Goal: Information Seeking & Learning: Learn about a topic

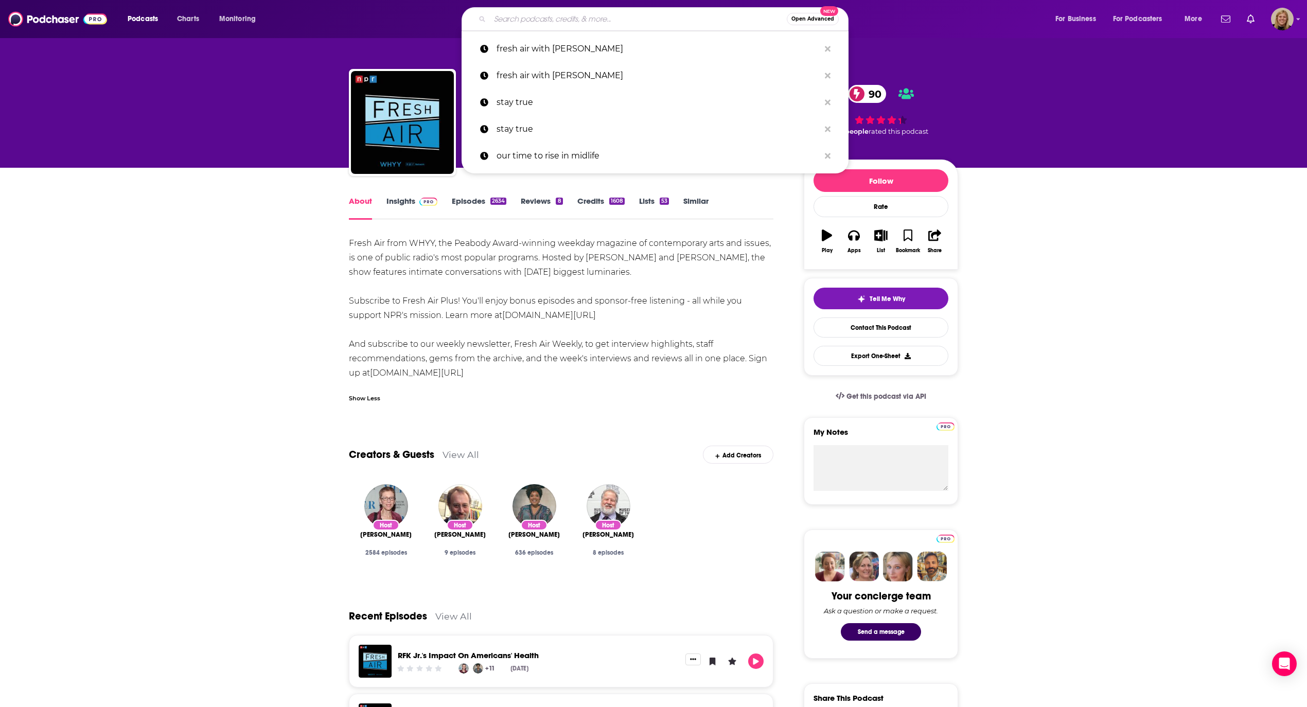
click at [572, 15] on input "Search podcasts, credits, & more..." at bounding box center [638, 19] width 297 height 16
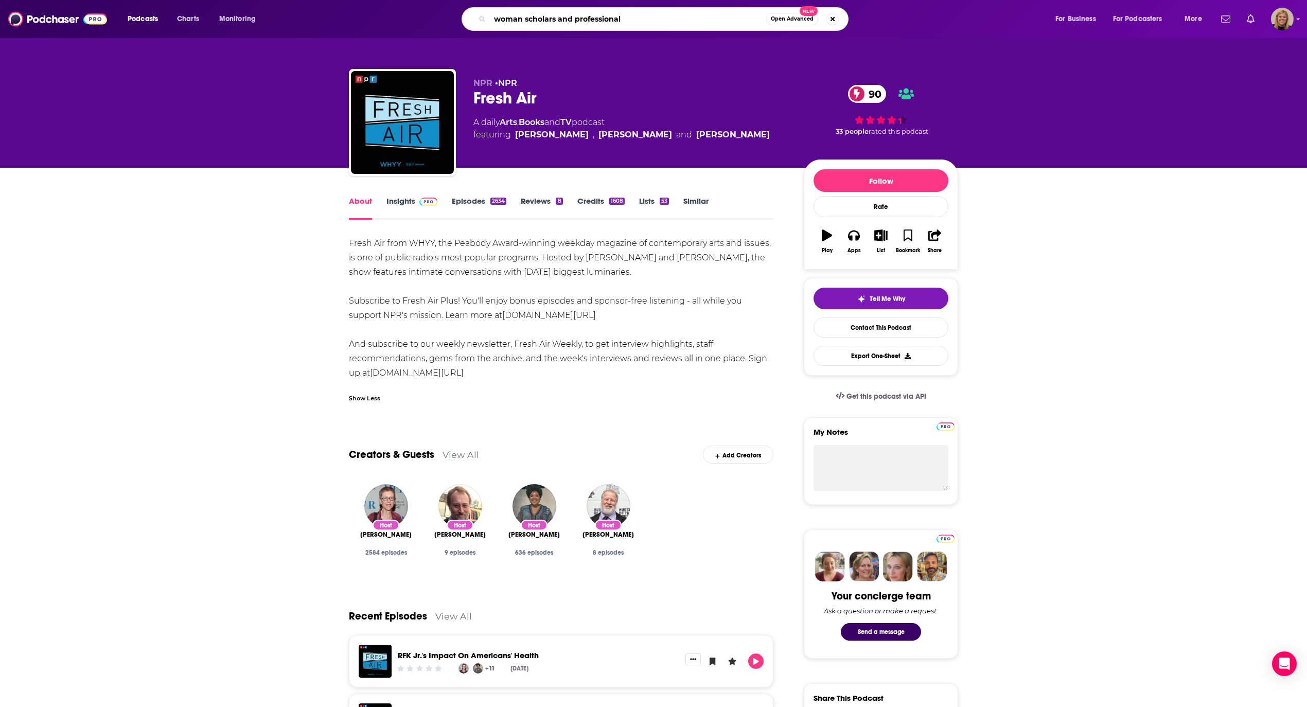
type input "woman scholars and professionals"
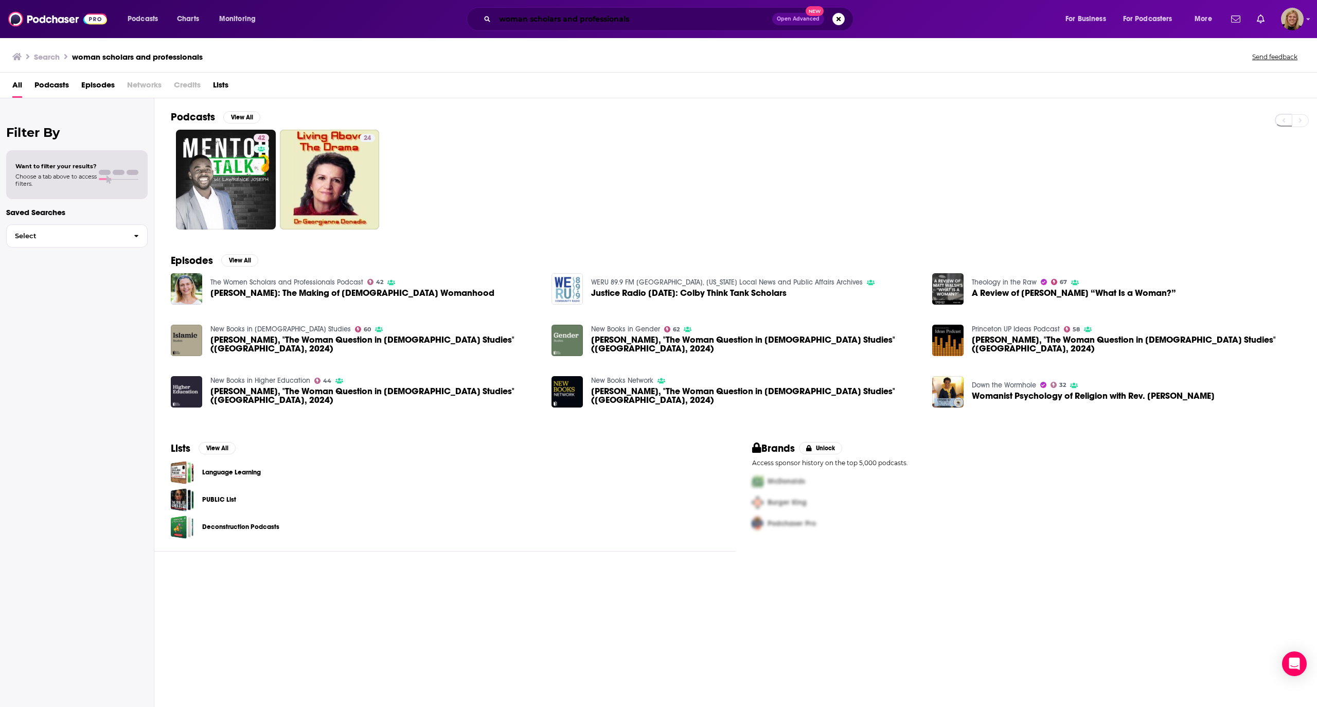
click at [638, 19] on input "woman scholars and professionals" at bounding box center [633, 19] width 277 height 16
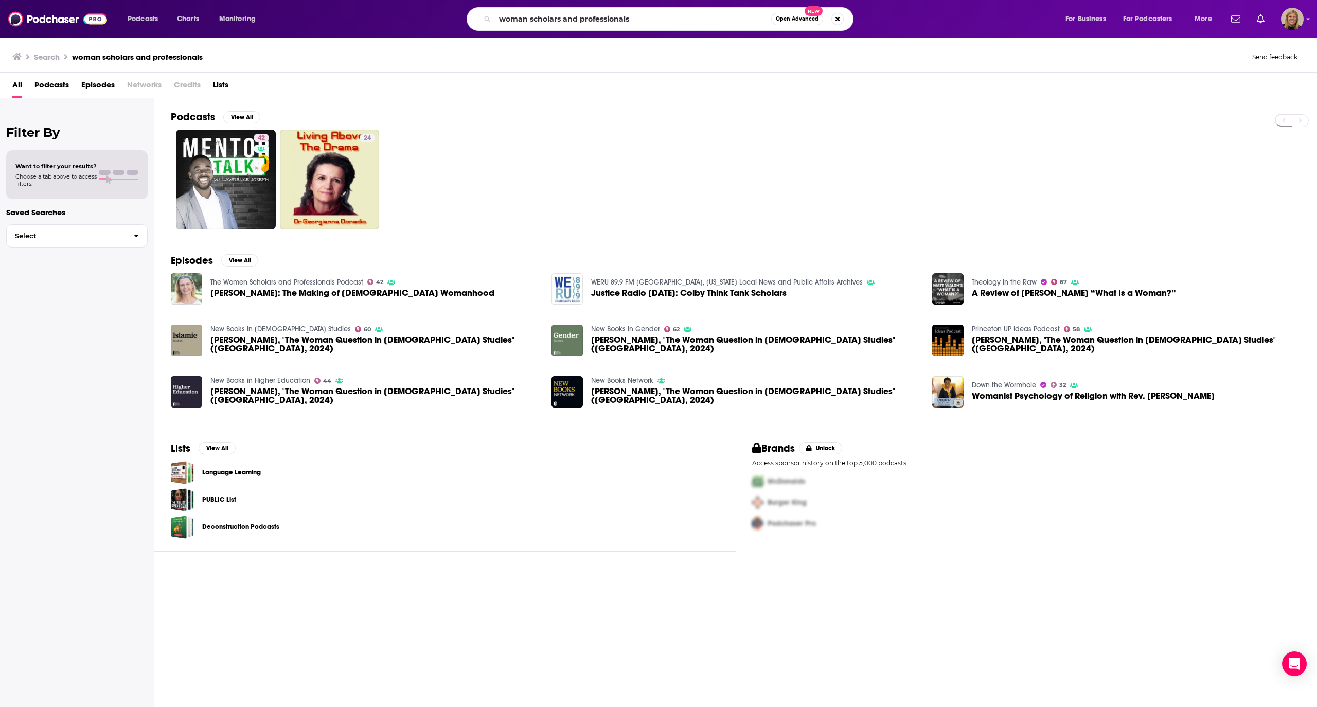
click at [184, 289] on img "Beth Allison Barr: The Making of Biblical Womanhood" at bounding box center [186, 288] width 31 height 31
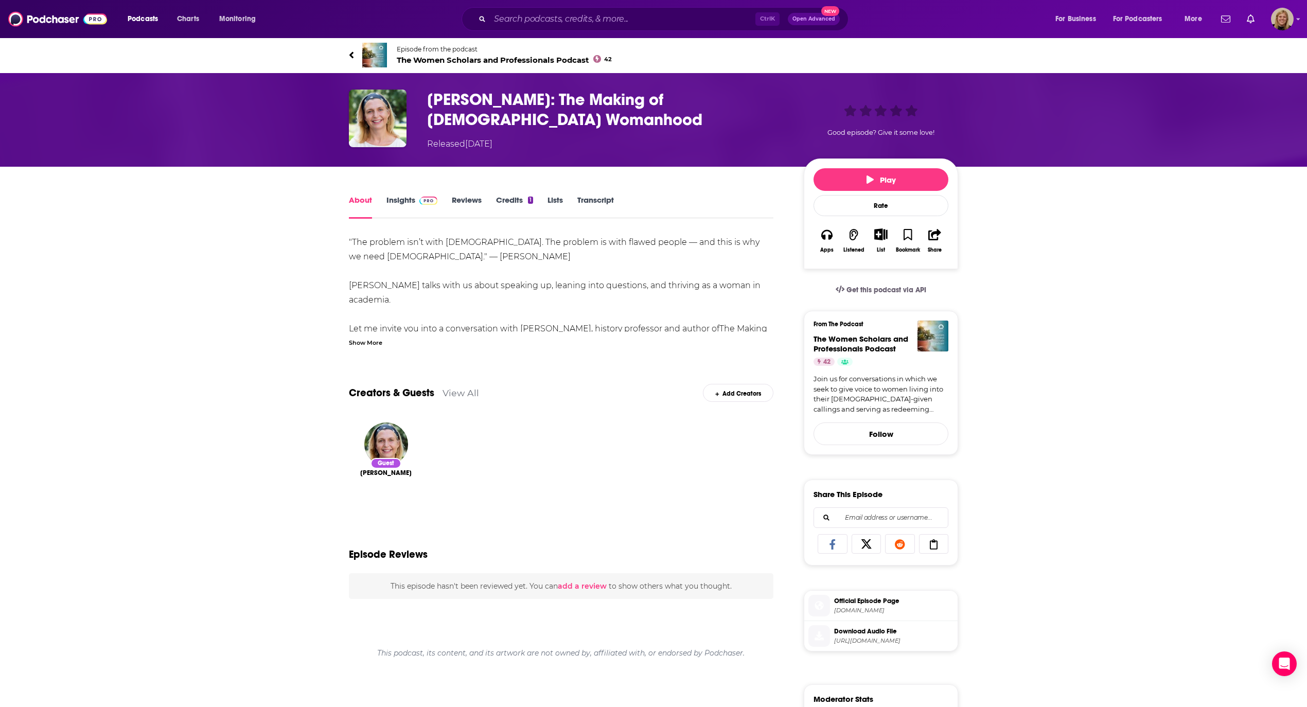
click at [530, 56] on span "The Women Scholars and Professionals Podcast 42" at bounding box center [504, 60] width 215 height 10
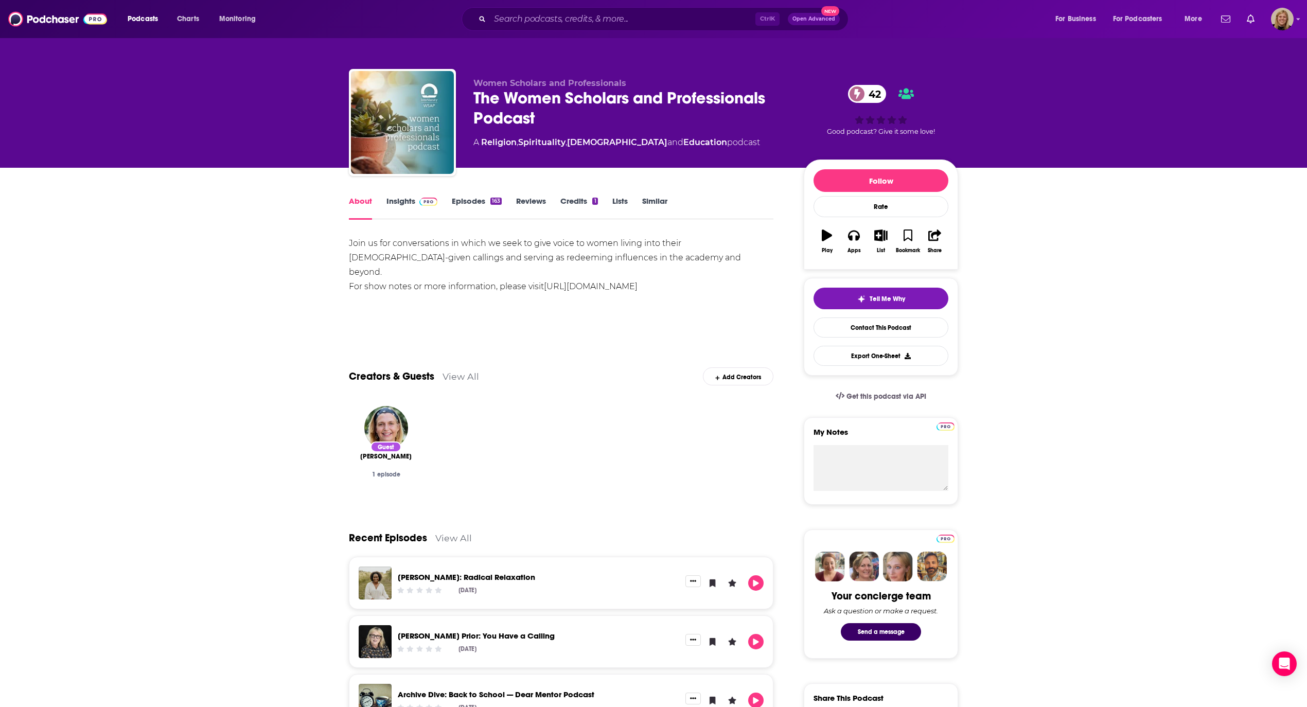
click at [402, 204] on link "Insights" at bounding box center [411, 208] width 51 height 24
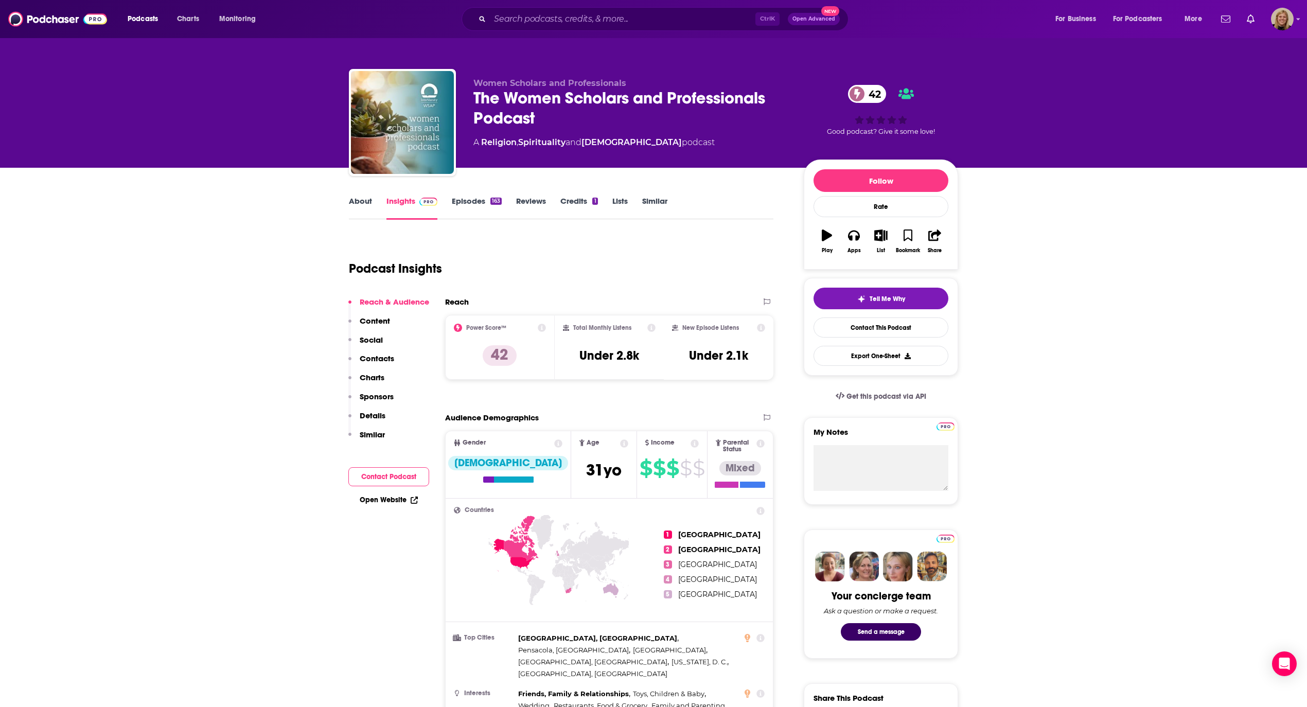
click at [361, 204] on link "About" at bounding box center [360, 208] width 23 height 24
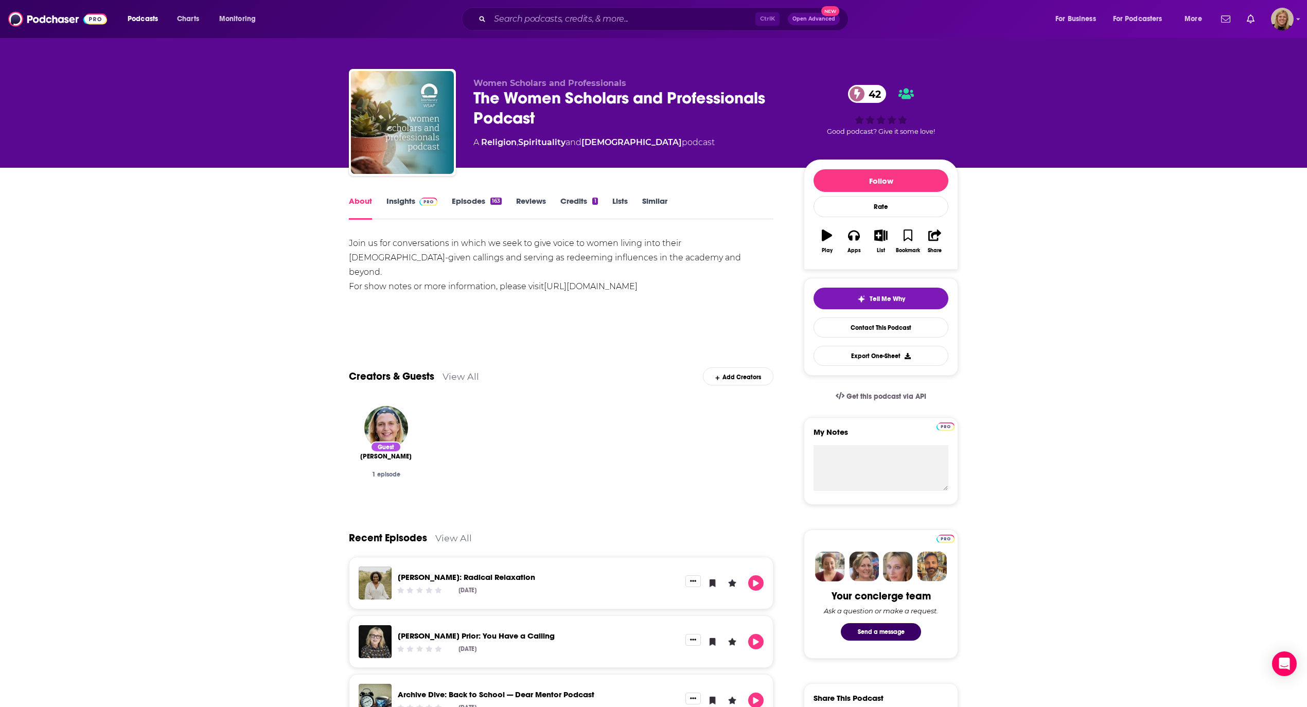
click at [452, 255] on div "Join us for conversations in which we seek to give voice to women living into t…" at bounding box center [561, 265] width 424 height 58
drag, startPoint x: 343, startPoint y: 239, endPoint x: 755, endPoint y: 276, distance: 414.2
copy div "Join us for conversations in which we seek to give voice to women living into t…"
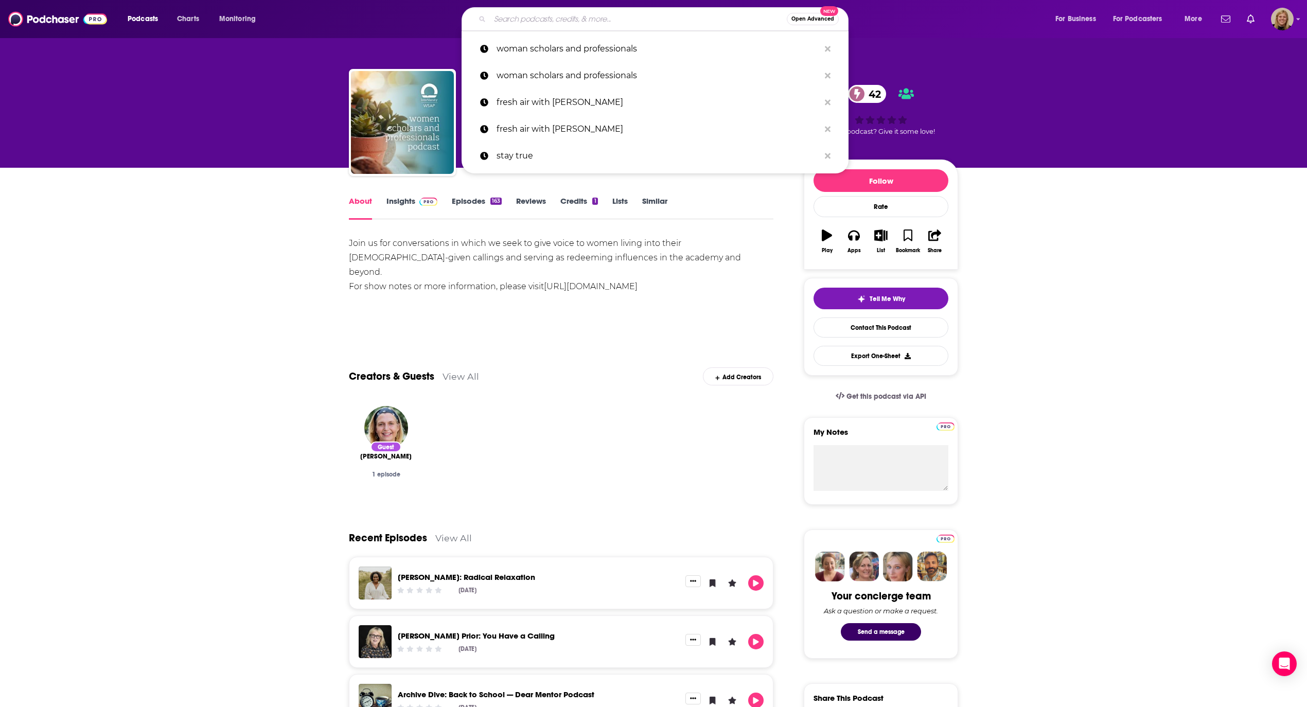
click at [507, 12] on input "Search podcasts, credits, & more..." at bounding box center [638, 19] width 297 height 16
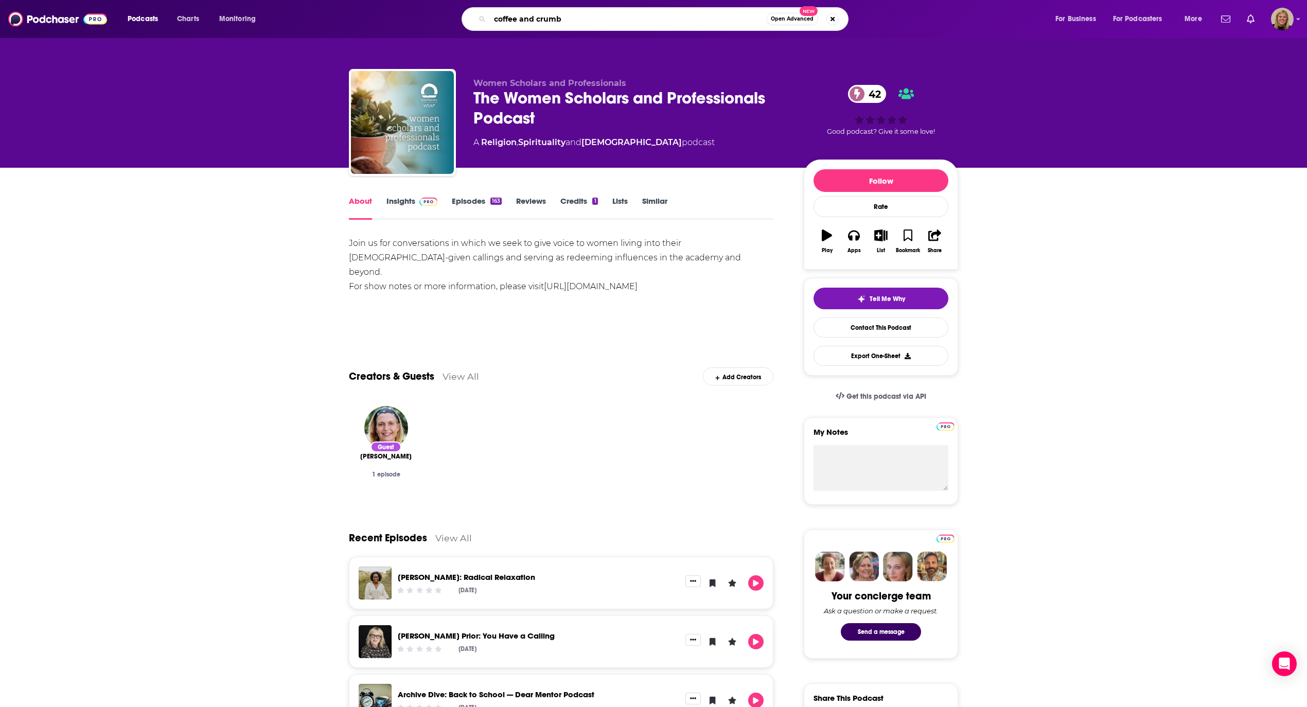
type input "coffee and crumbs"
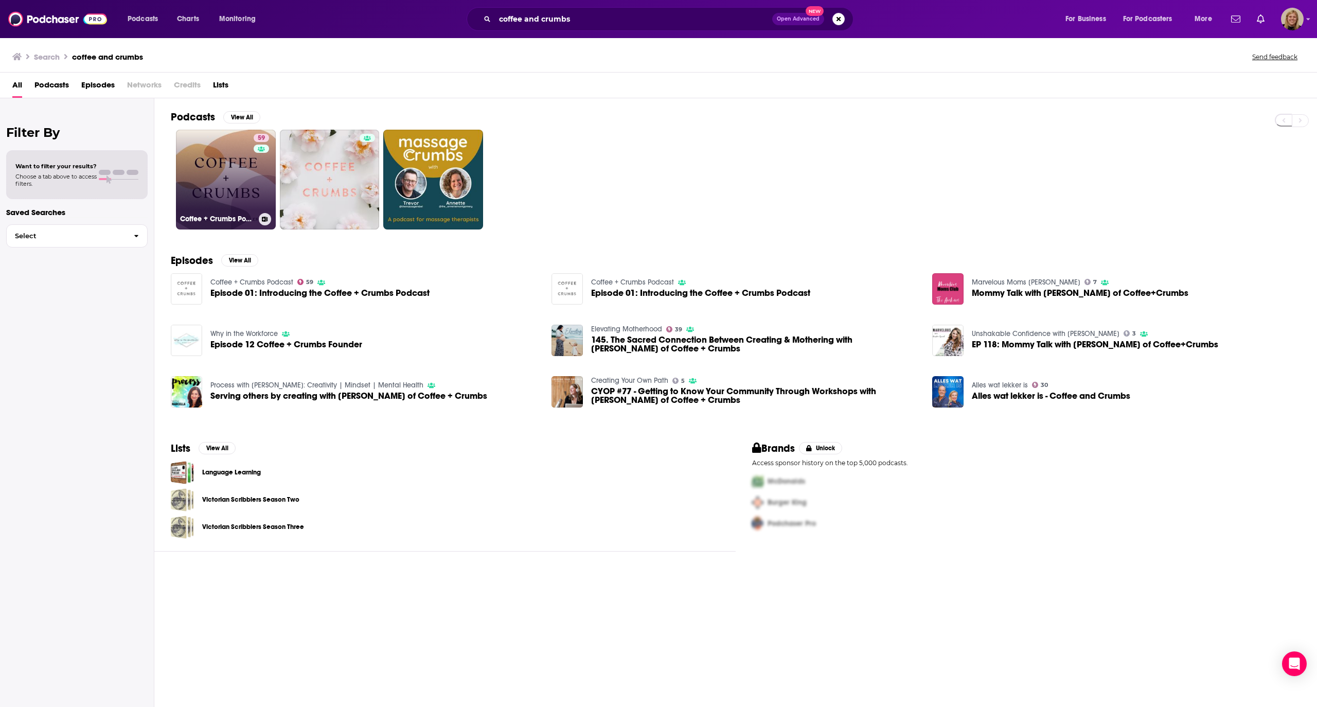
click at [235, 177] on link "59 Coffee + Crumbs Podcast" at bounding box center [226, 180] width 100 height 100
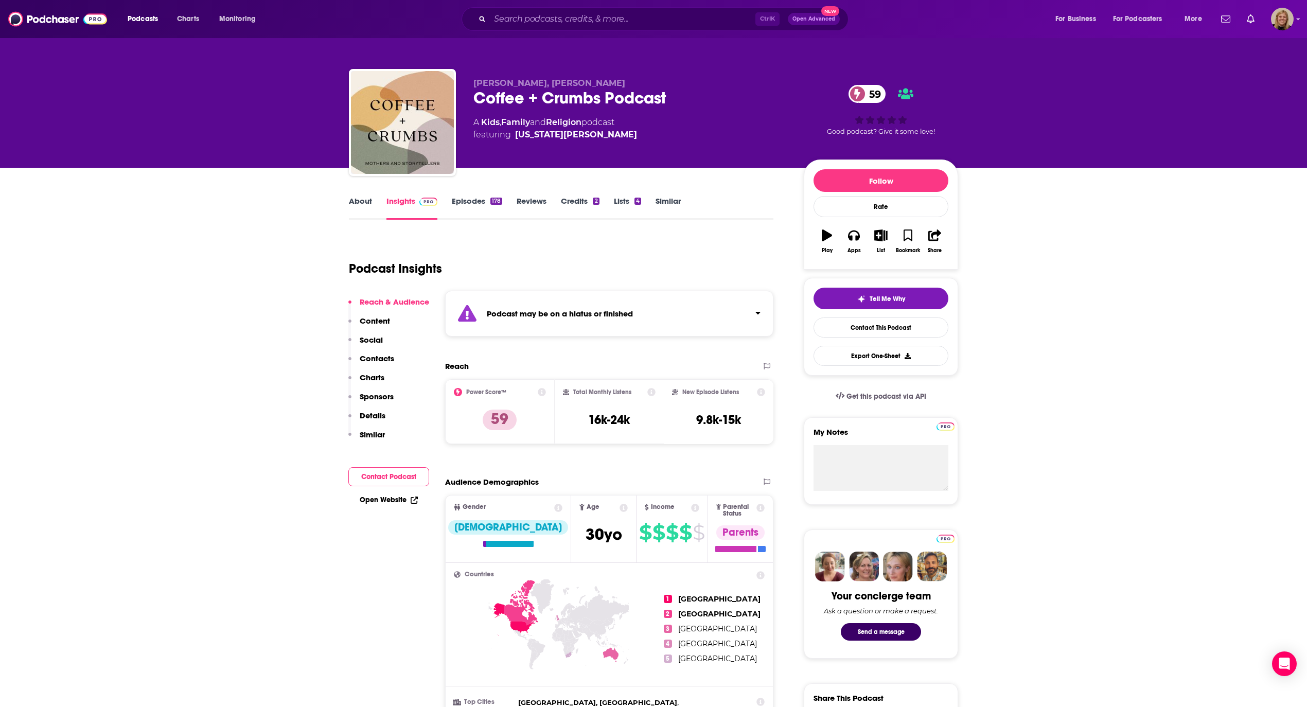
click at [361, 198] on link "About" at bounding box center [360, 208] width 23 height 24
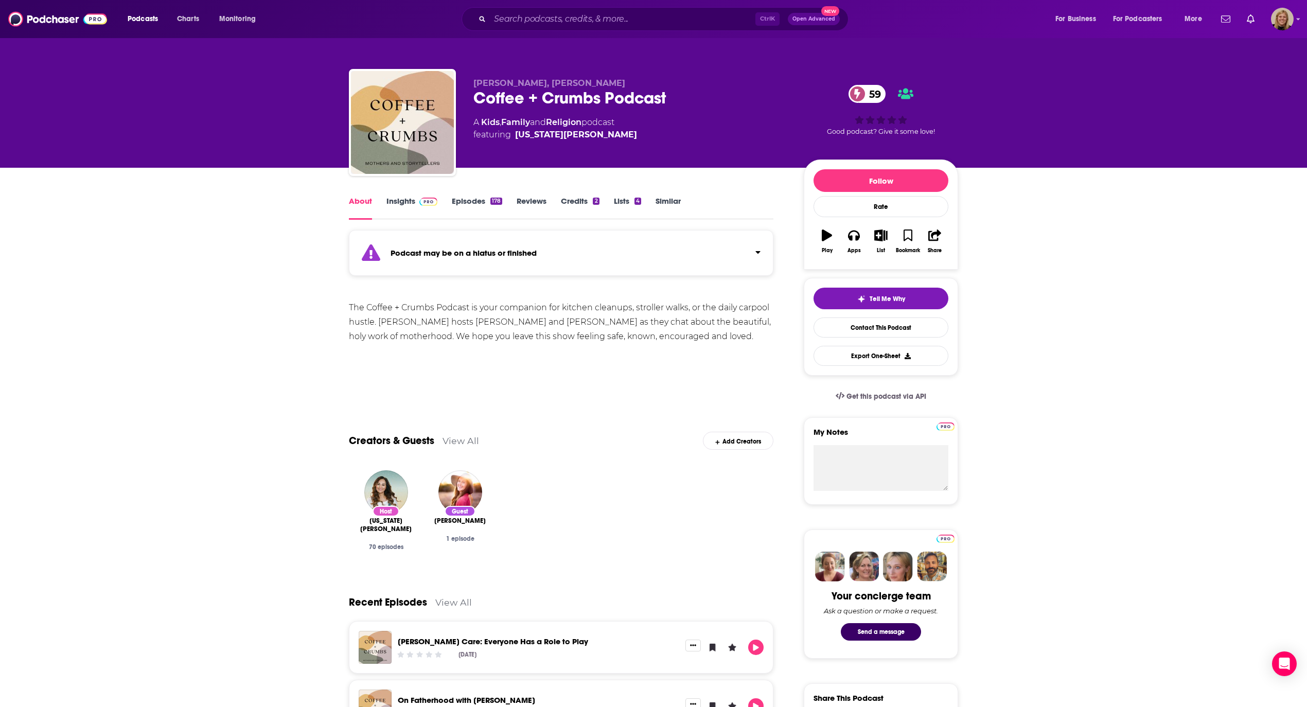
click at [431, 255] on strong "Podcast may be on a hiatus or finished" at bounding box center [463, 253] width 146 height 10
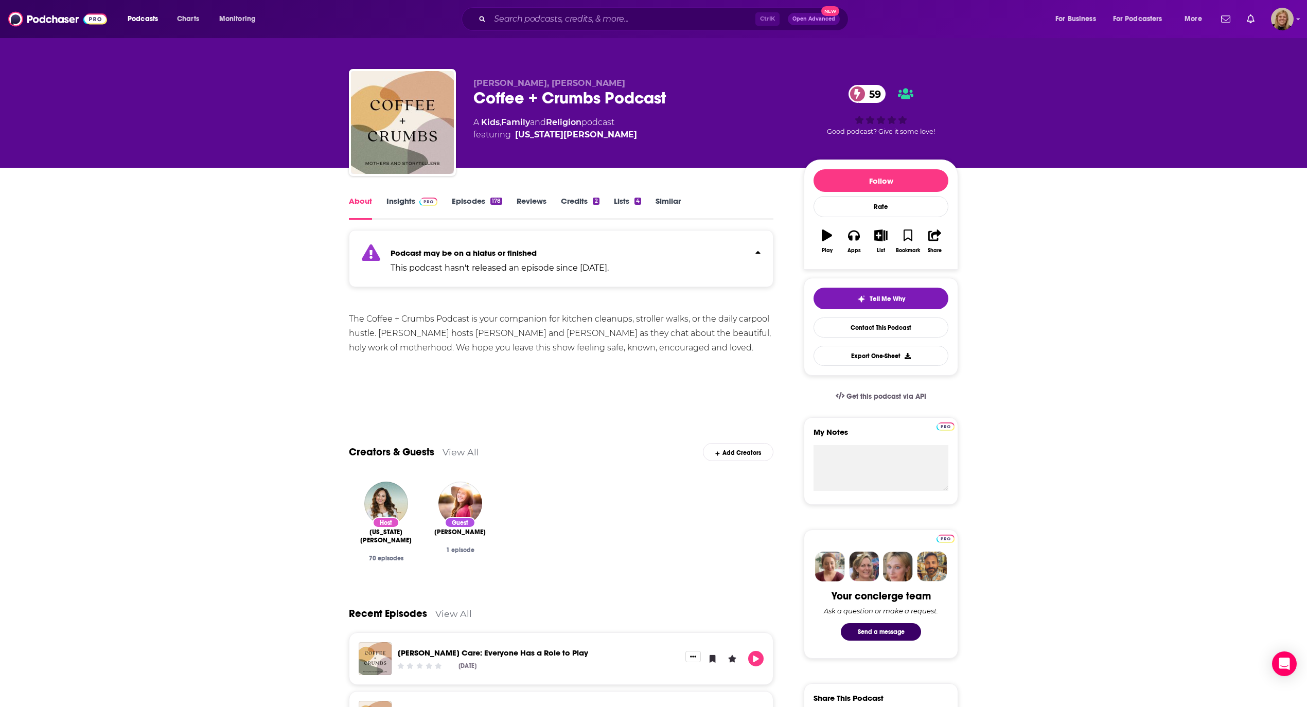
click at [399, 204] on link "Insights" at bounding box center [411, 208] width 51 height 24
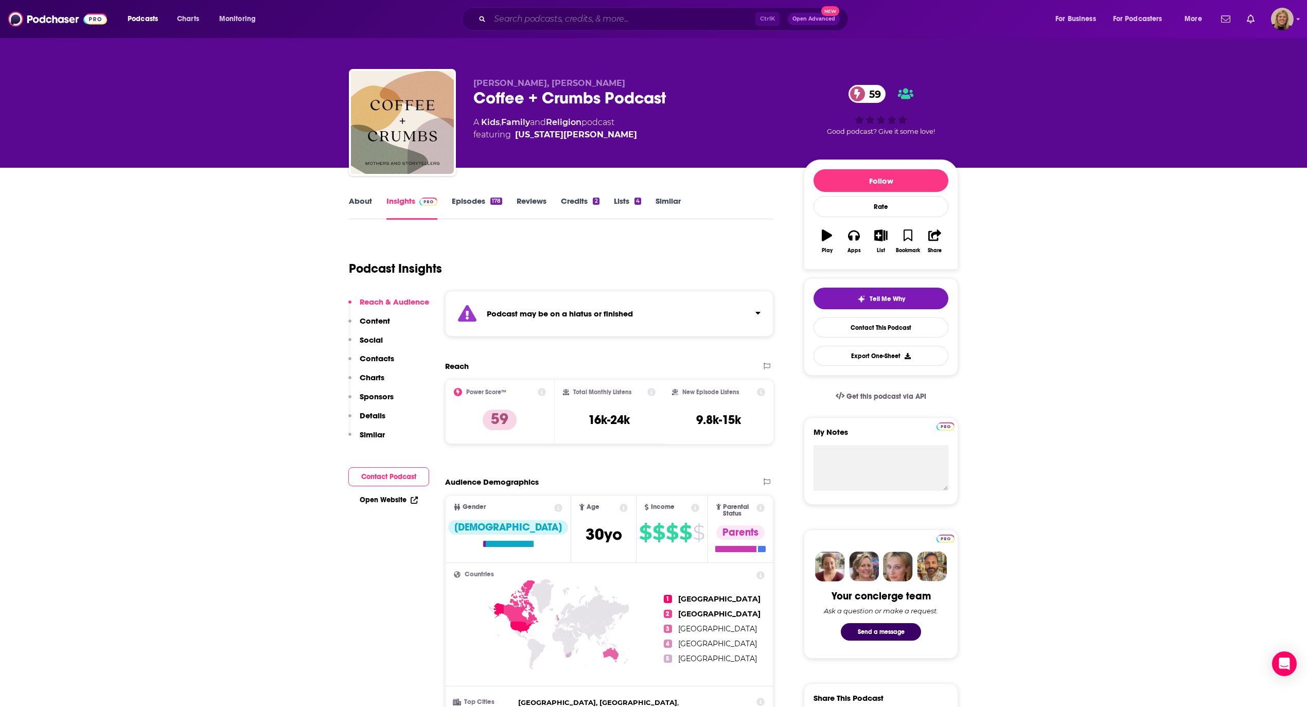
click at [539, 22] on input "Search podcasts, credits, & more..." at bounding box center [622, 19] width 265 height 16
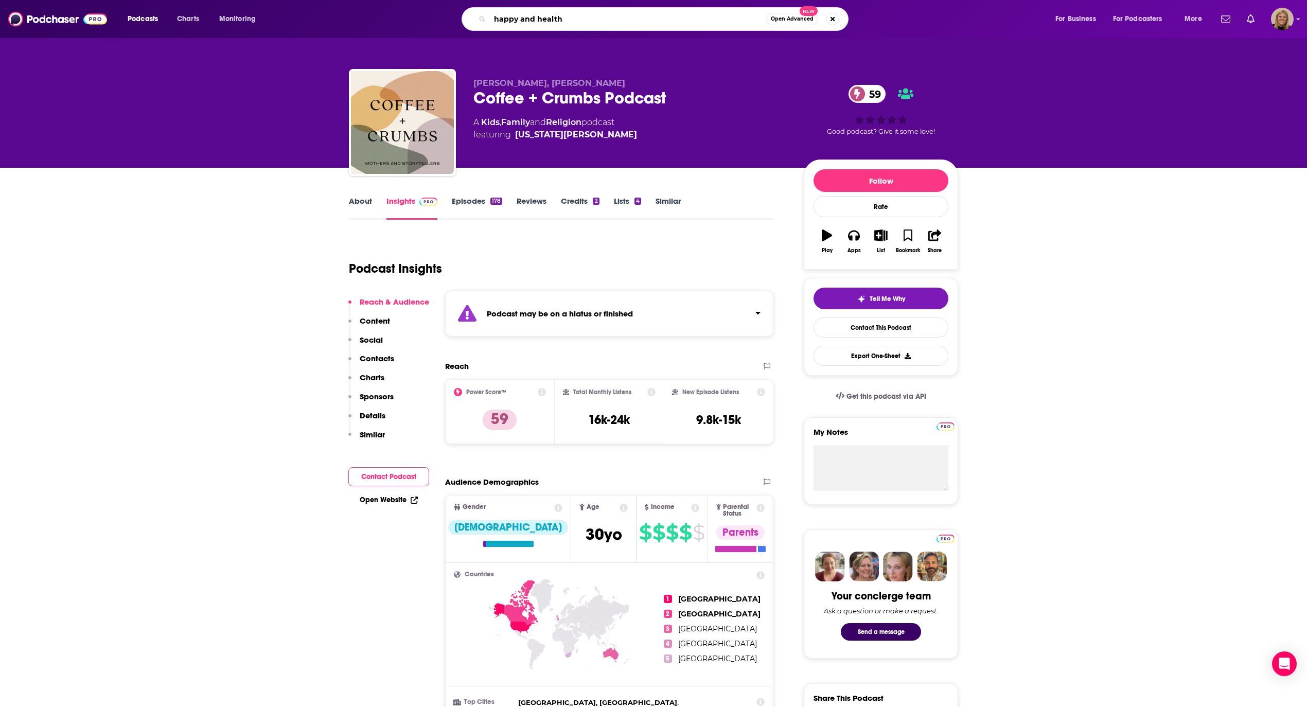
type input "happy and healthy"
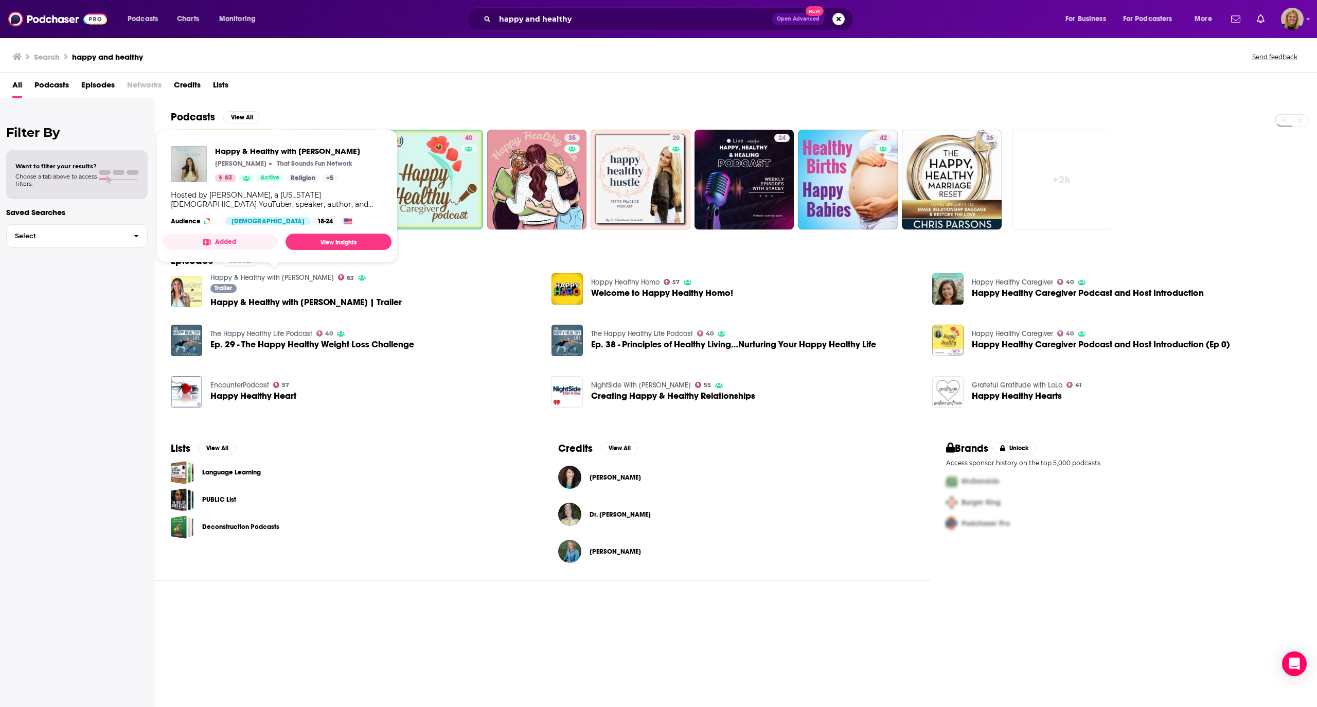
click at [272, 280] on link "Happy & Healthy with [PERSON_NAME]" at bounding box center [271, 277] width 123 height 9
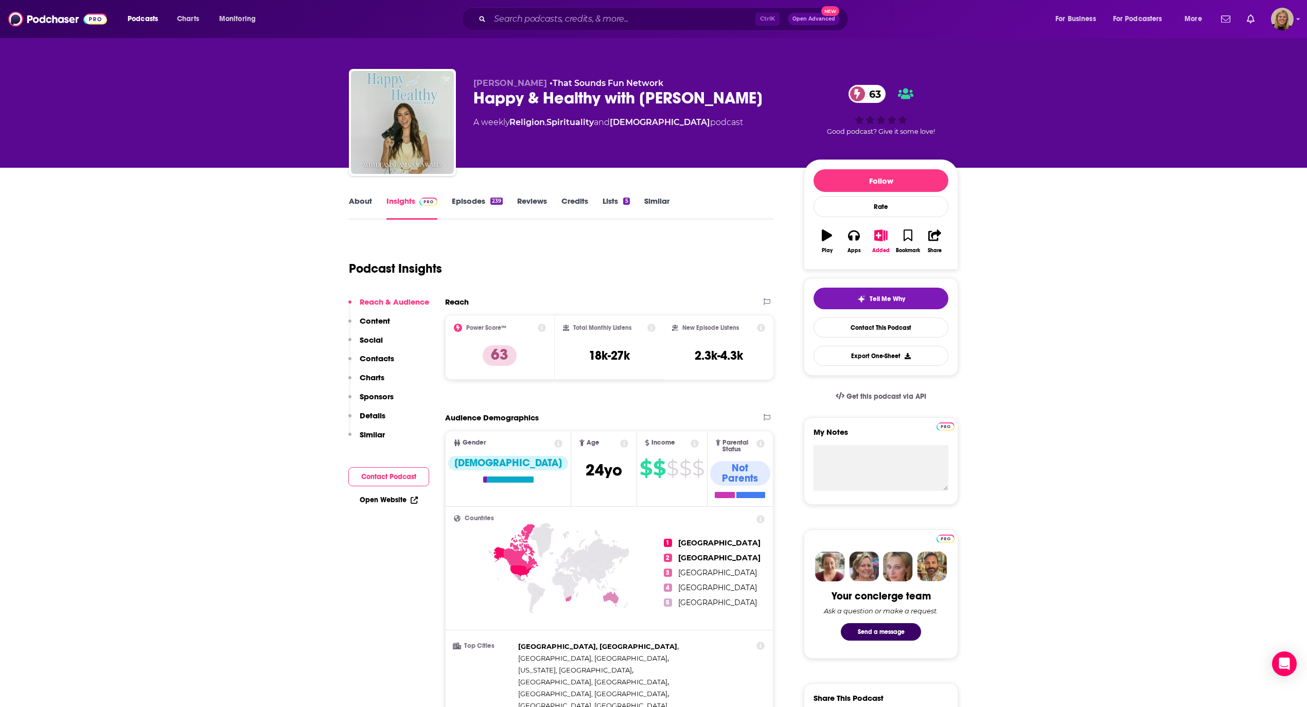
click at [614, 19] on input "Search podcasts, credits, & more..." at bounding box center [622, 19] width 265 height 16
click at [533, 17] on input "Search podcasts, credits, & more..." at bounding box center [622, 19] width 265 height 16
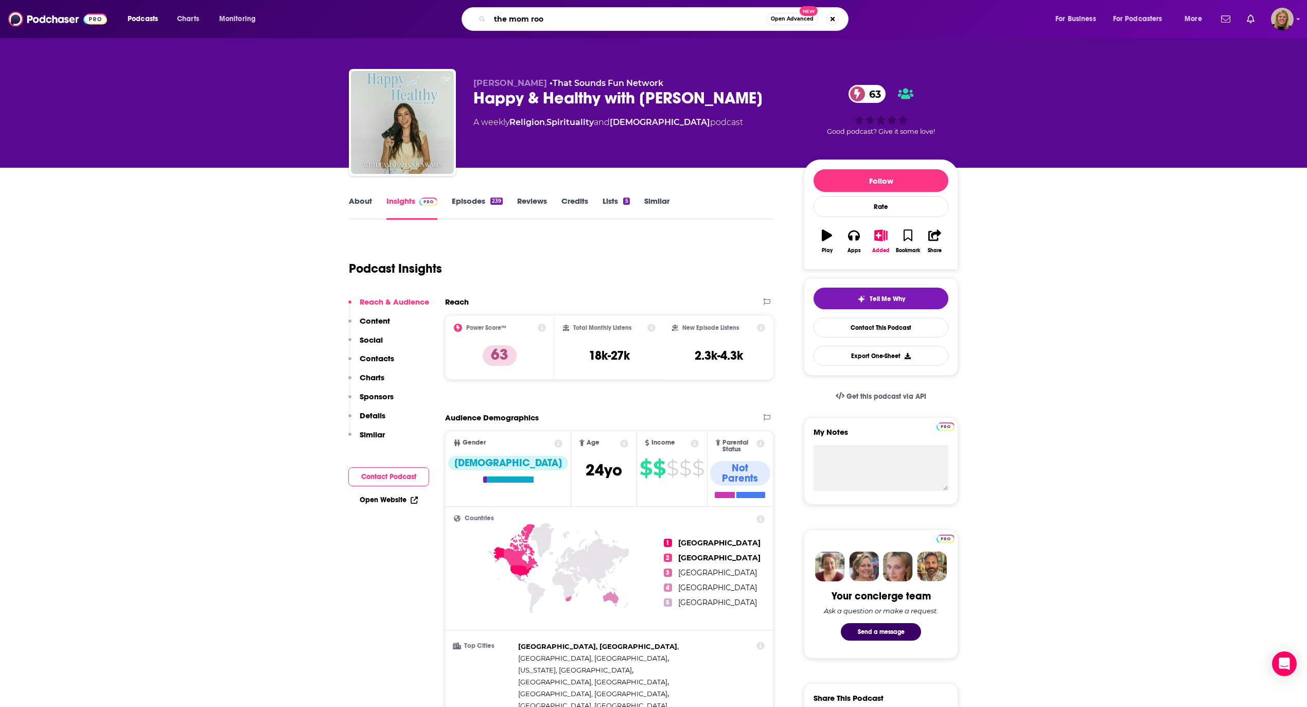
type input "the mom room"
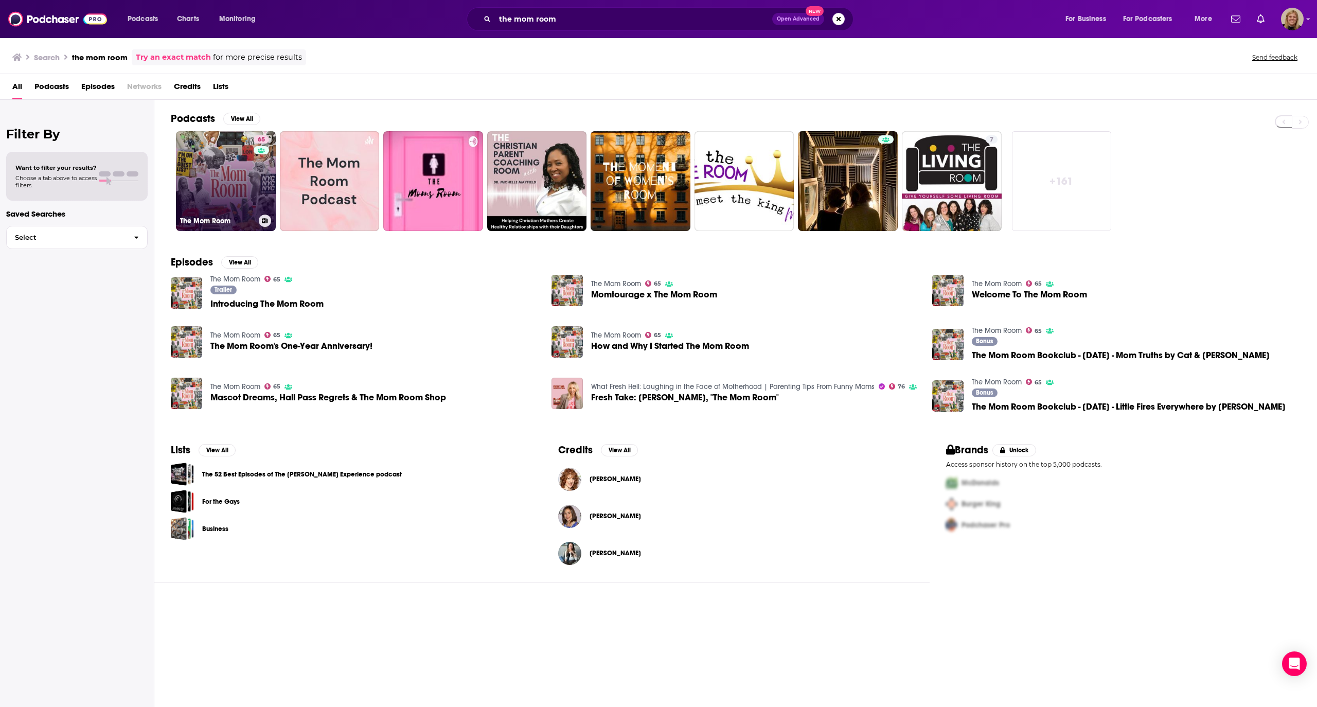
click at [222, 158] on link "65 The Mom Room" at bounding box center [226, 181] width 100 height 100
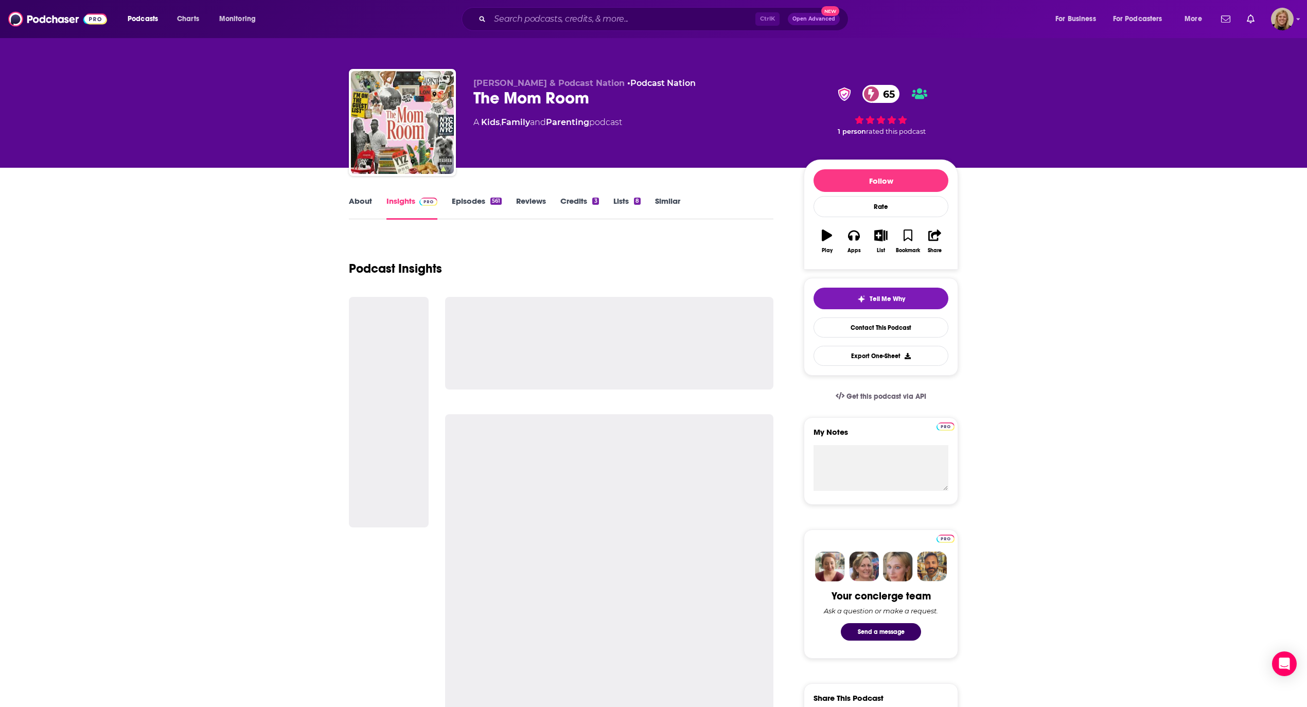
click at [366, 201] on link "About" at bounding box center [360, 208] width 23 height 24
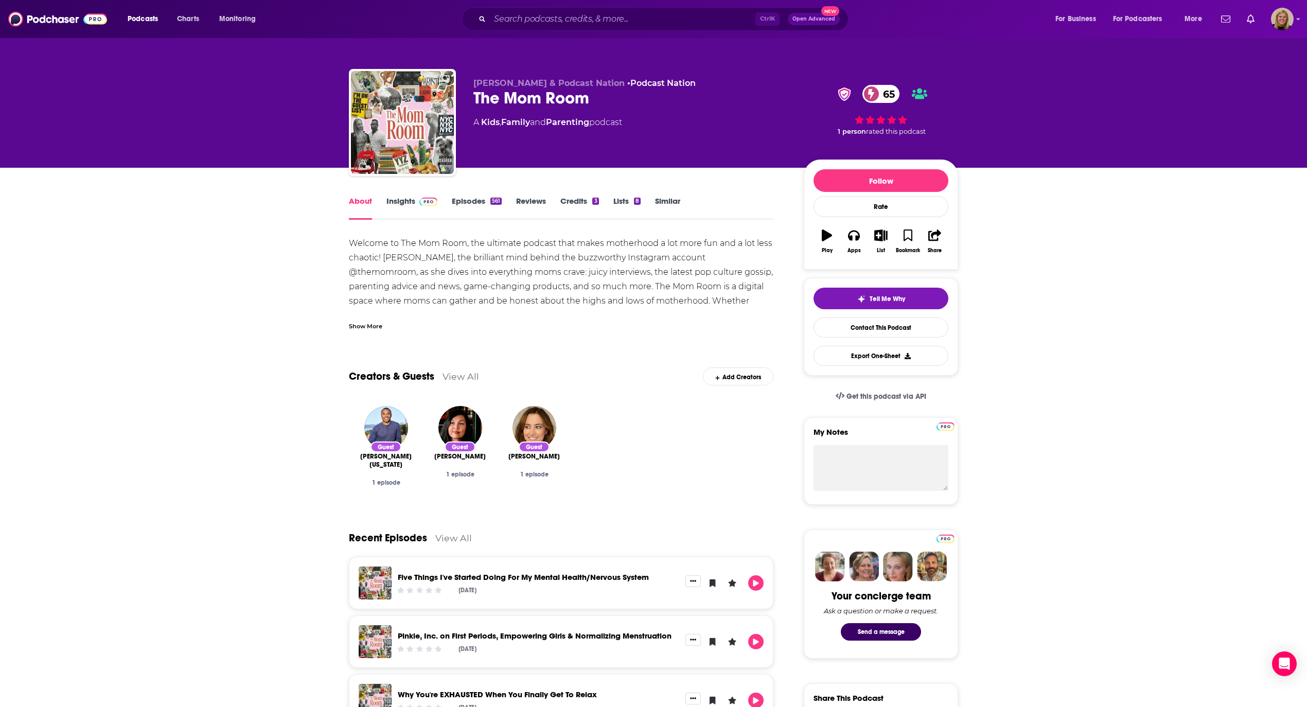
click at [363, 328] on div "Show More" at bounding box center [365, 325] width 33 height 10
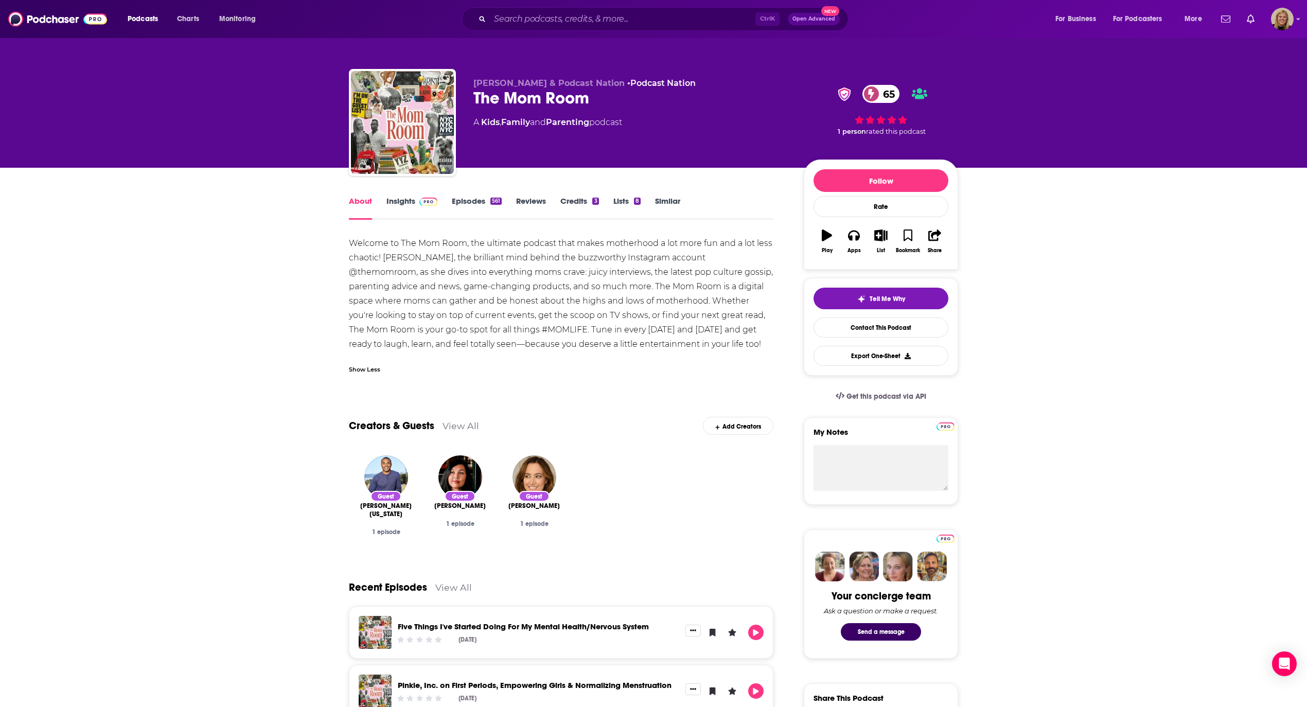
click at [396, 206] on link "Insights" at bounding box center [411, 208] width 51 height 24
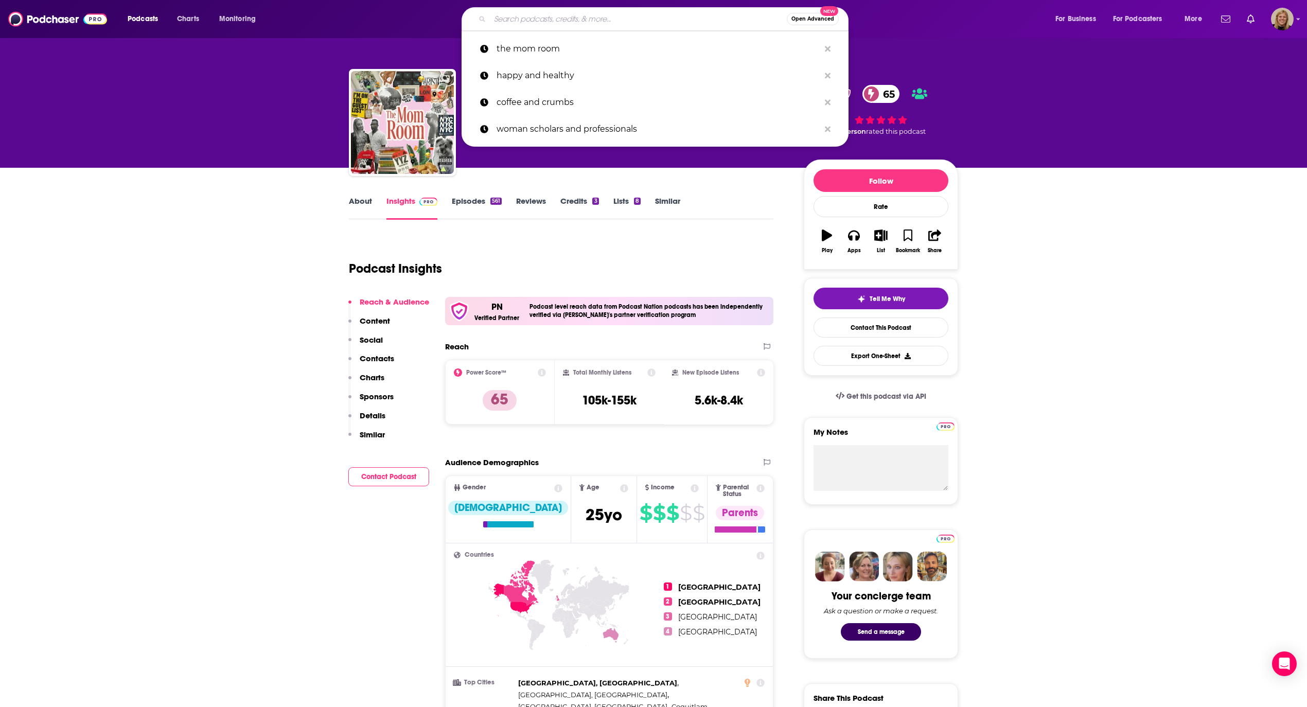
click at [560, 19] on input "Search podcasts, credits, & more..." at bounding box center [638, 19] width 297 height 16
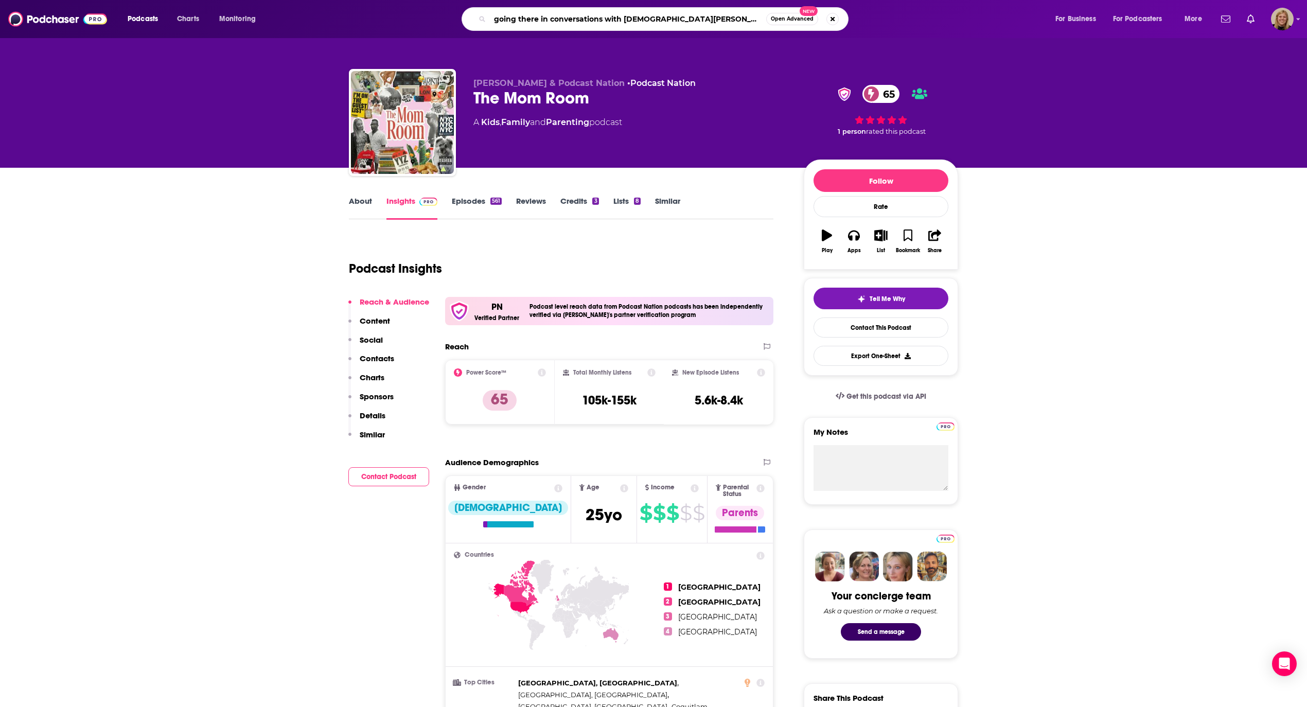
type input "going there in conversations with [DEMOGRAPHIC_DATA] women"
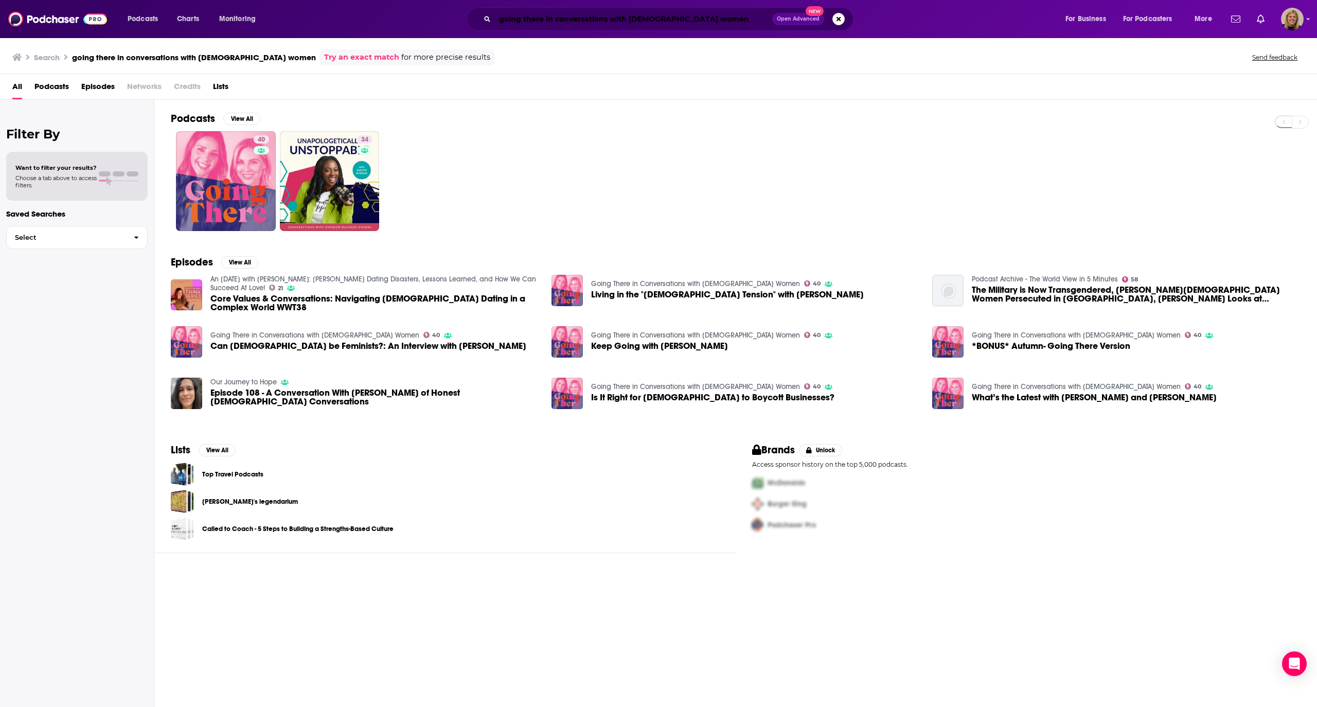
click at [564, 15] on input "going there in conversations with [DEMOGRAPHIC_DATA] women" at bounding box center [633, 19] width 277 height 16
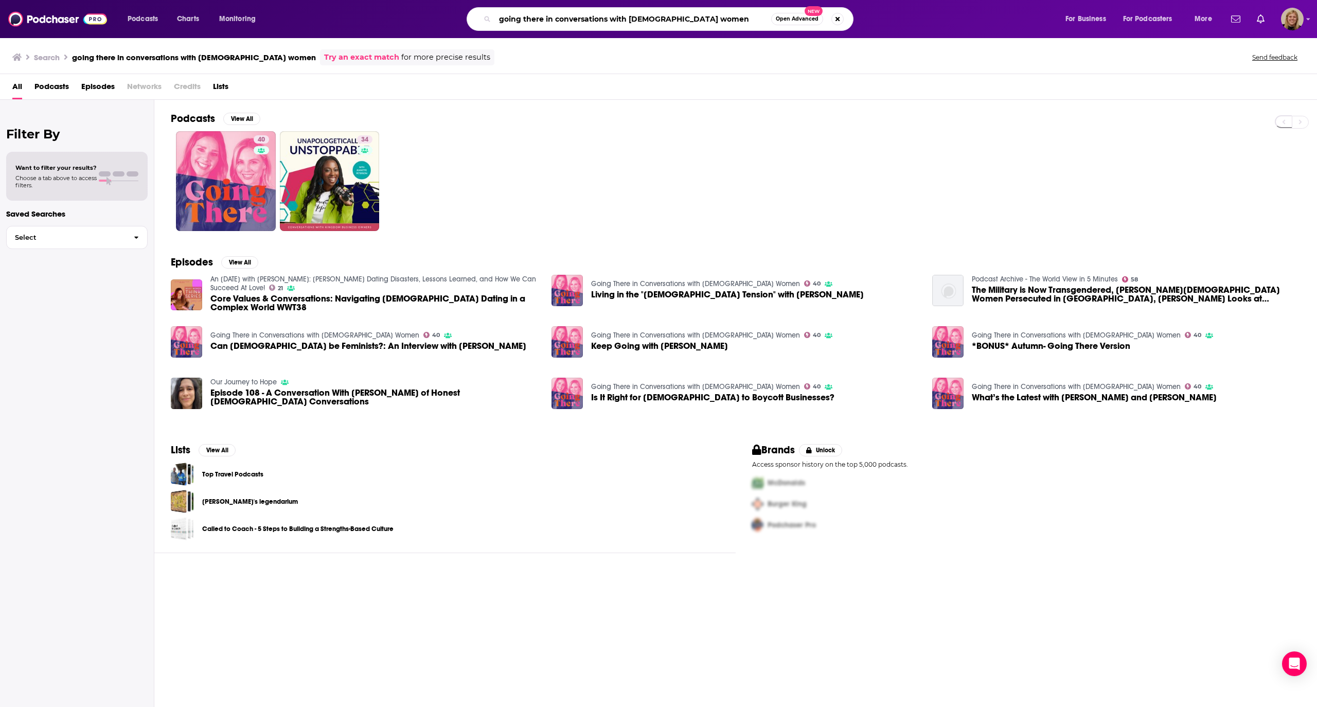
click at [564, 15] on input "going there in conversations with [DEMOGRAPHIC_DATA] women" at bounding box center [633, 19] width 276 height 16
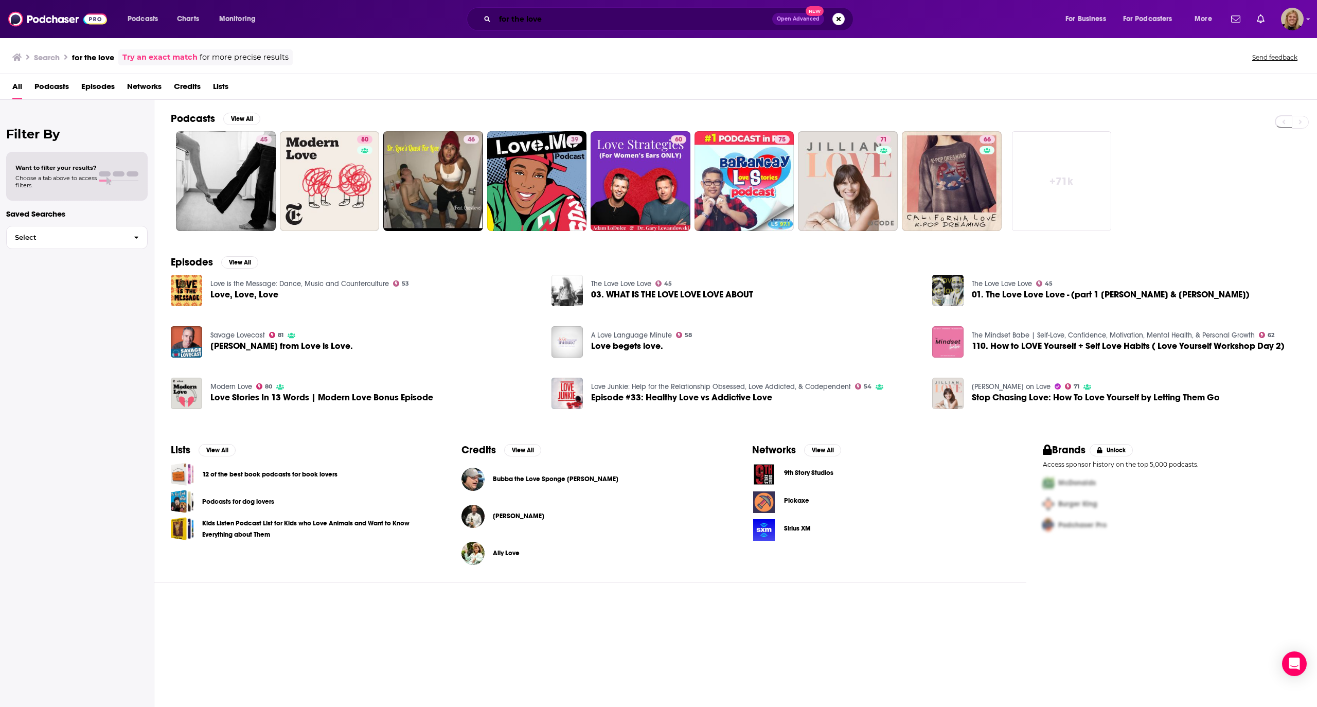
click at [536, 21] on input "for the love" at bounding box center [633, 19] width 277 height 16
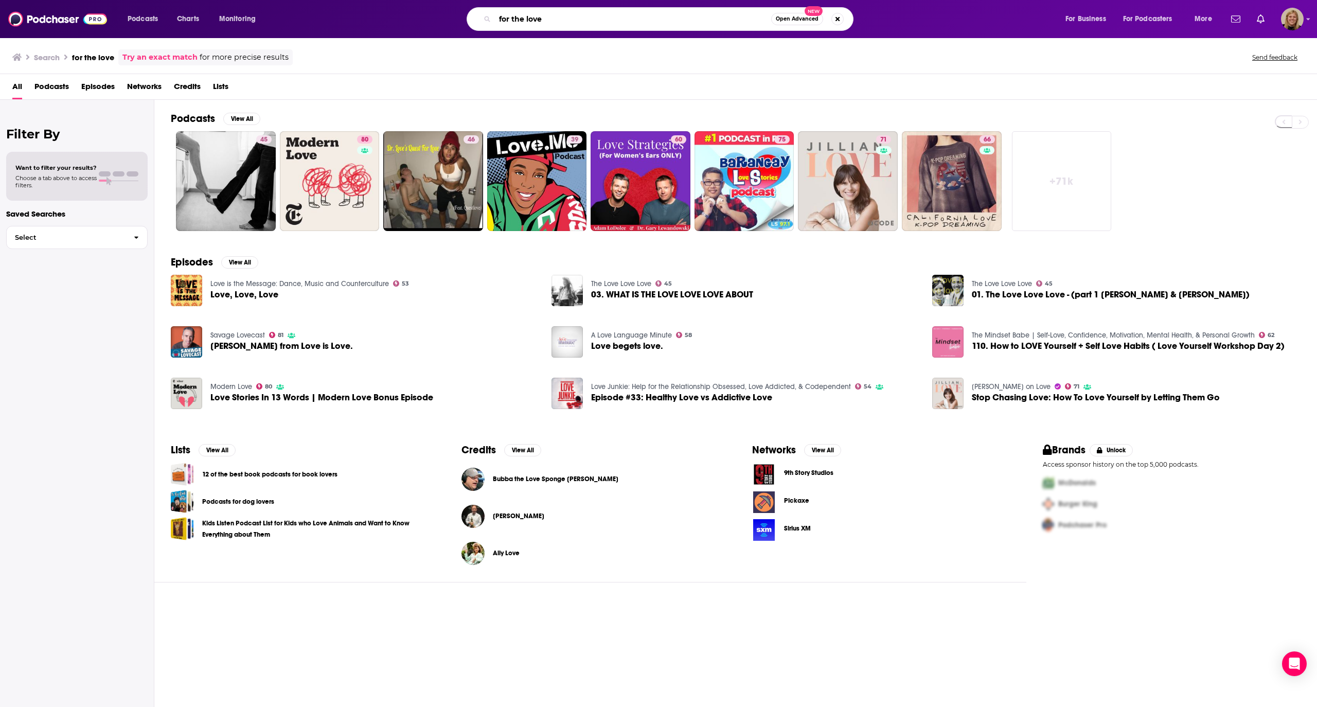
click at [536, 21] on input "for the love" at bounding box center [633, 19] width 276 height 16
type input "[PERSON_NAME]"
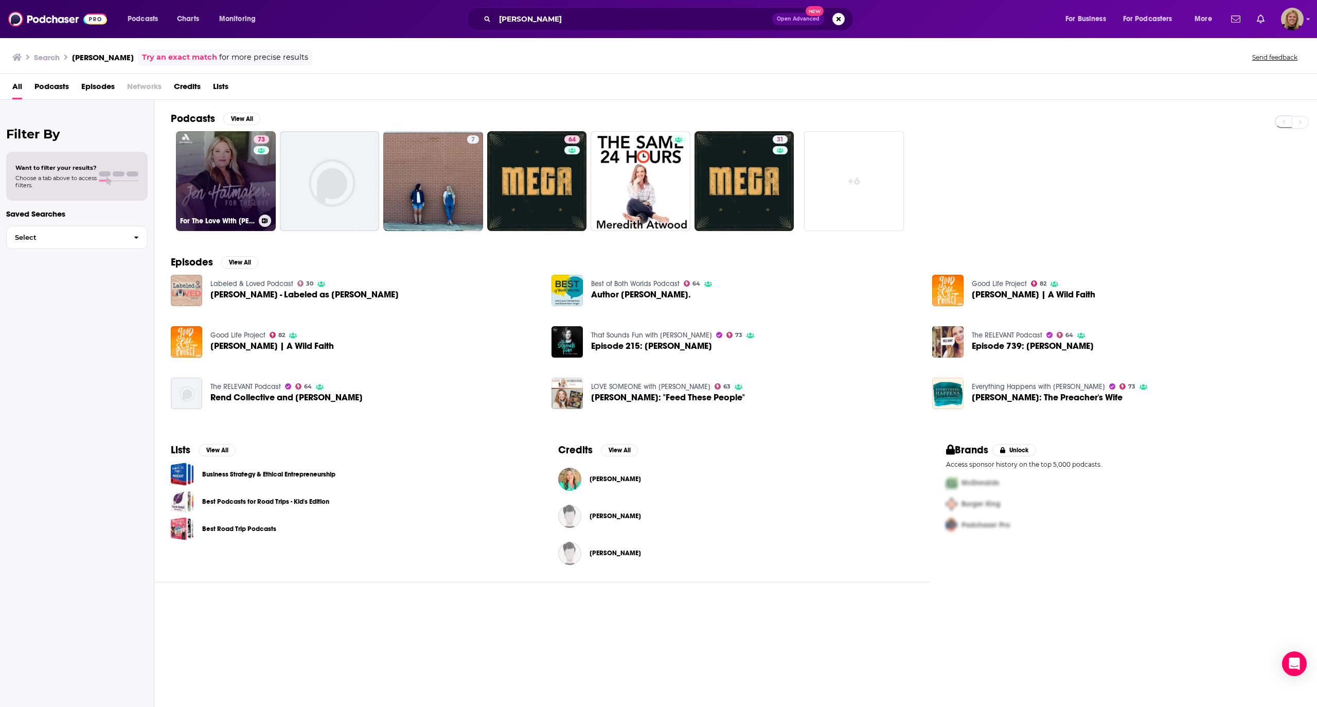
click at [229, 167] on link "73 For The Love With [PERSON_NAME] Podcast" at bounding box center [226, 181] width 100 height 100
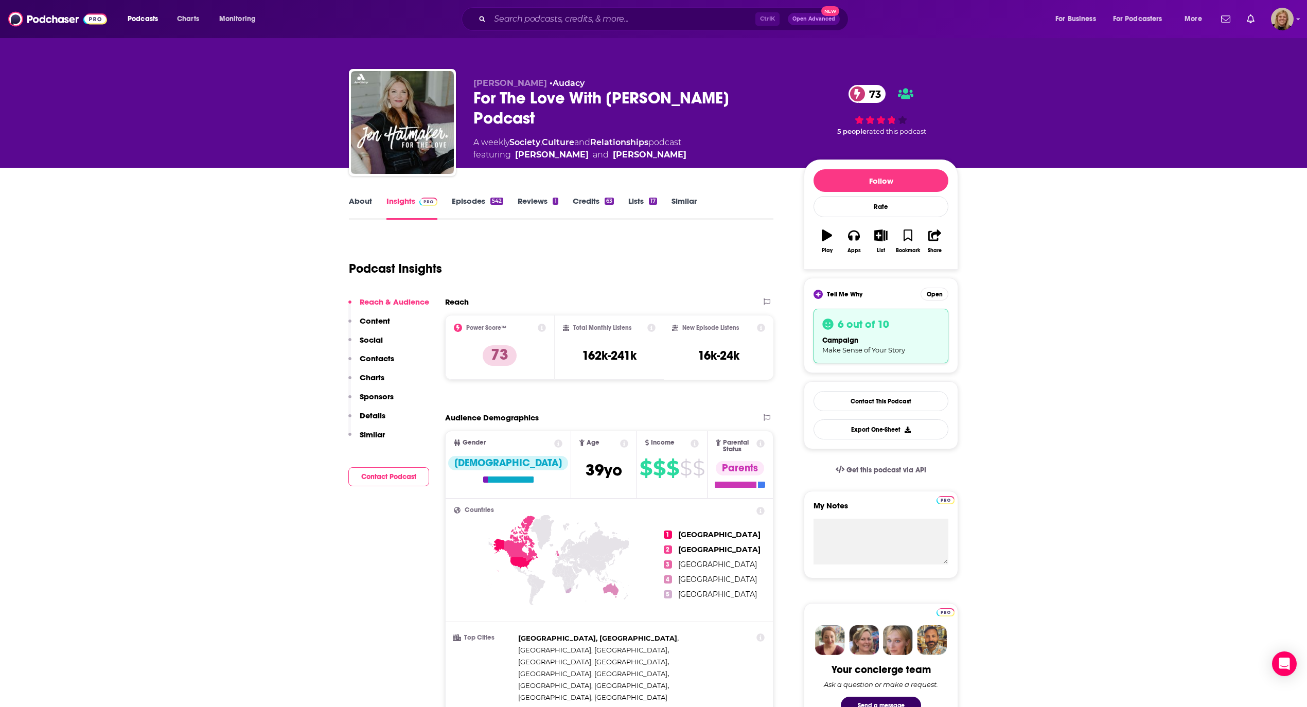
click at [373, 473] on button "Contact Podcast" at bounding box center [388, 476] width 81 height 19
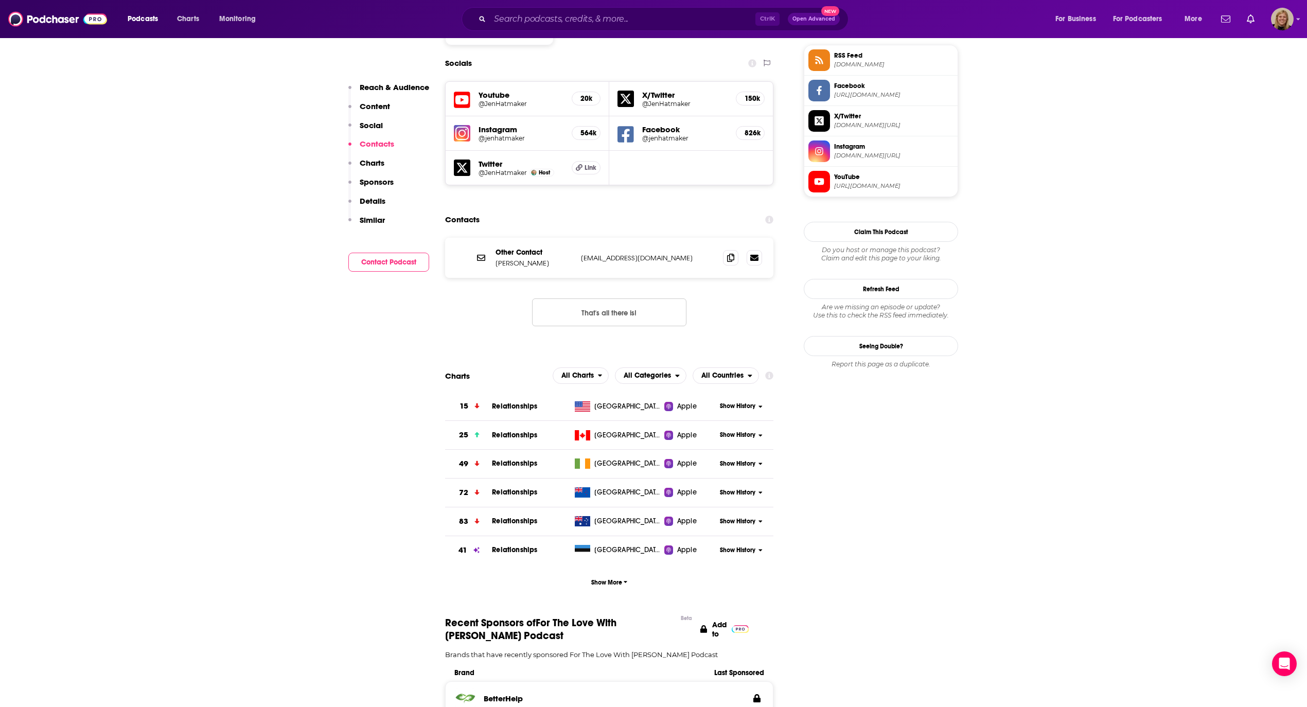
scroll to position [904, 0]
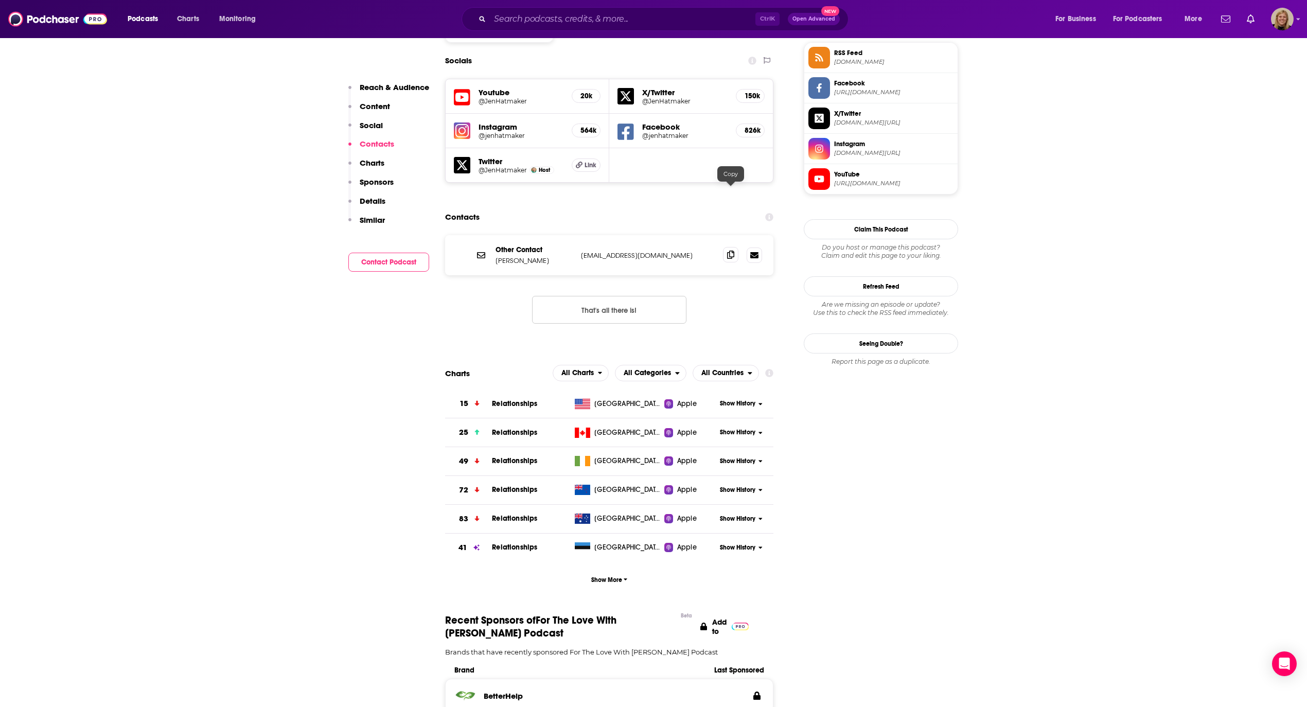
click at [731, 251] on icon at bounding box center [730, 255] width 7 height 8
click at [560, 14] on input "Search podcasts, credits, & more..." at bounding box center [622, 19] width 265 height 16
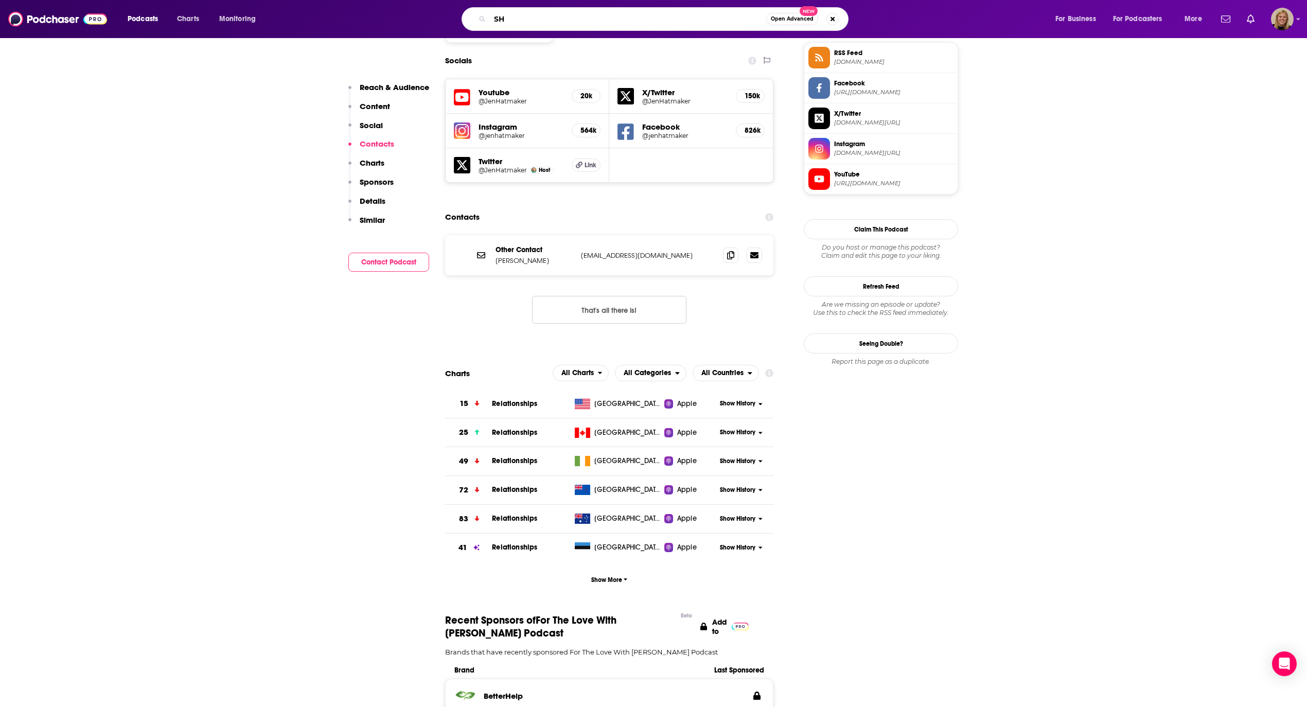
type input "SHE"
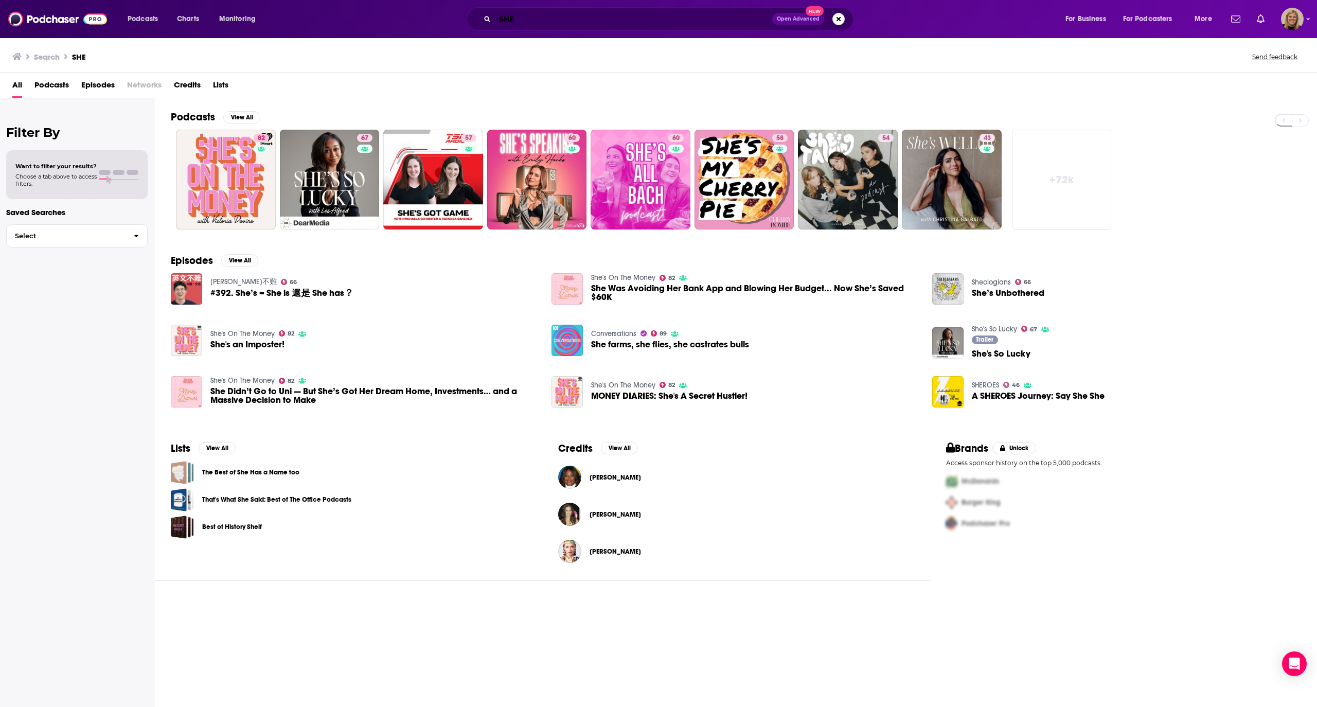
click at [563, 15] on input "SHE" at bounding box center [633, 19] width 277 height 16
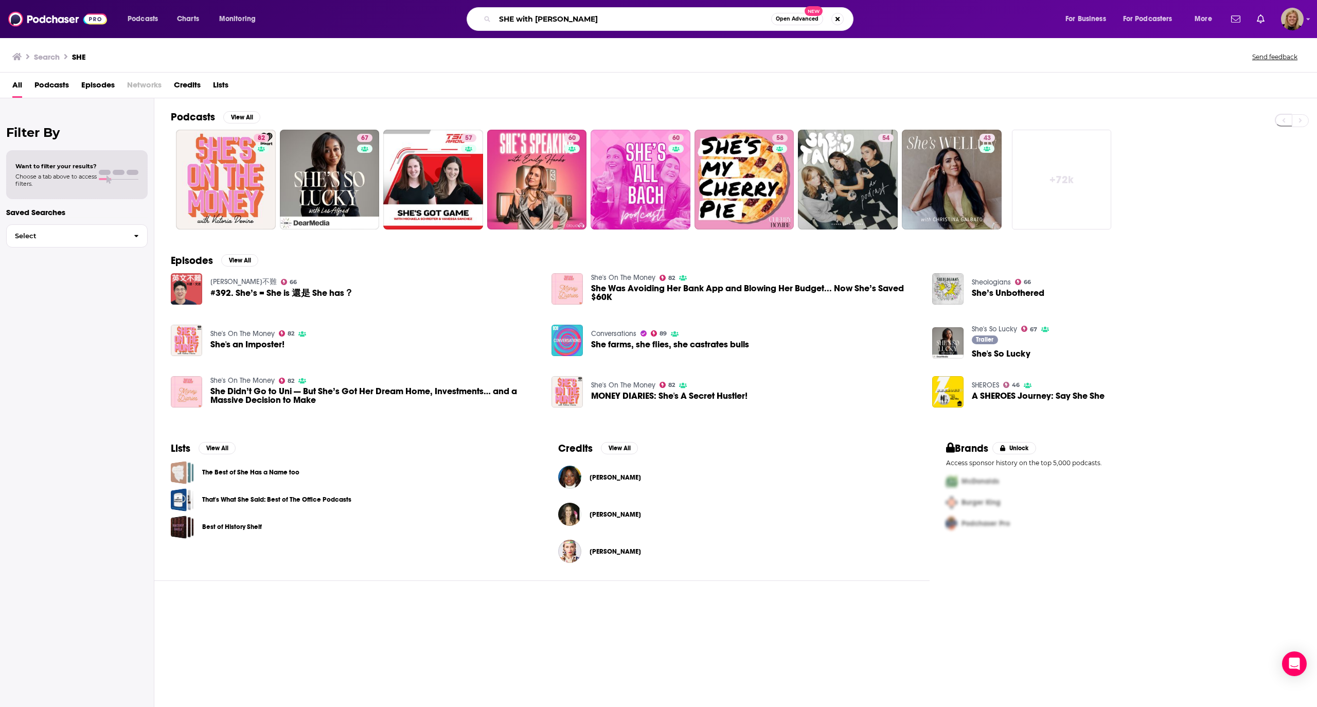
type input "SHE with [PERSON_NAME]"
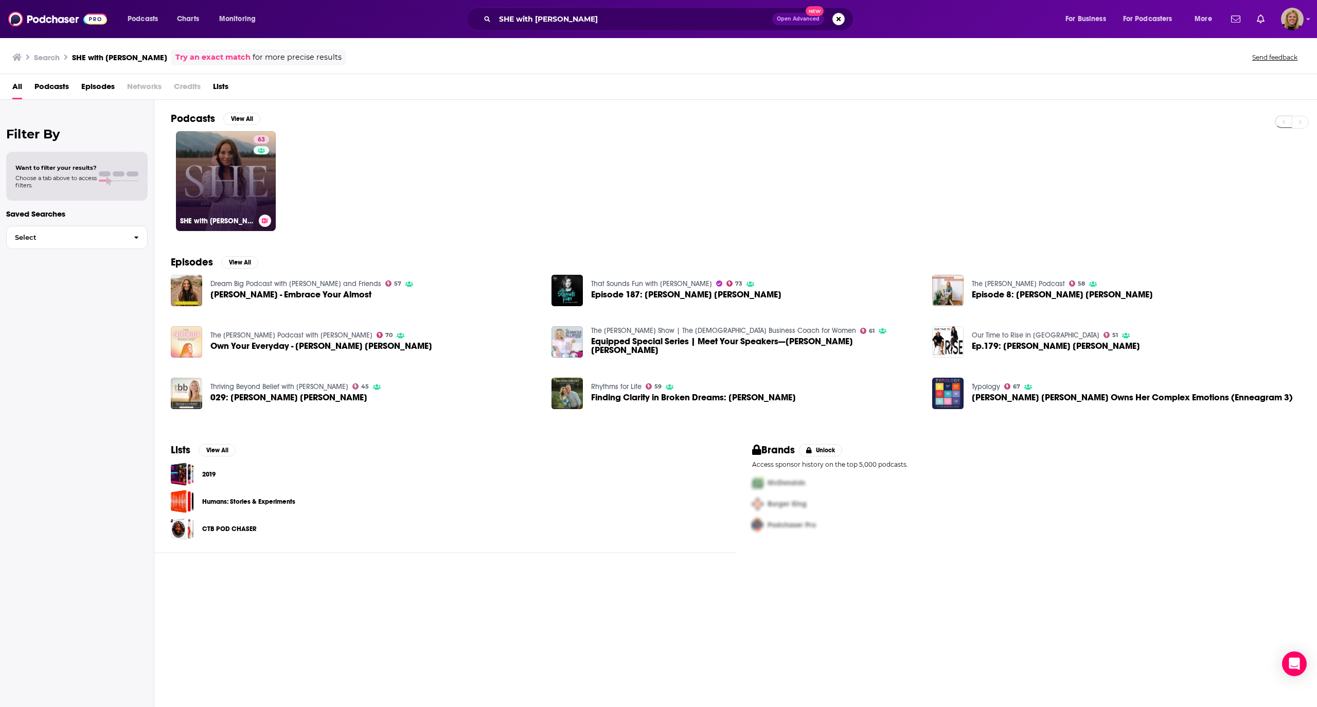
click at [222, 188] on link "63 SHE with [PERSON_NAME] [PERSON_NAME]" at bounding box center [226, 181] width 100 height 100
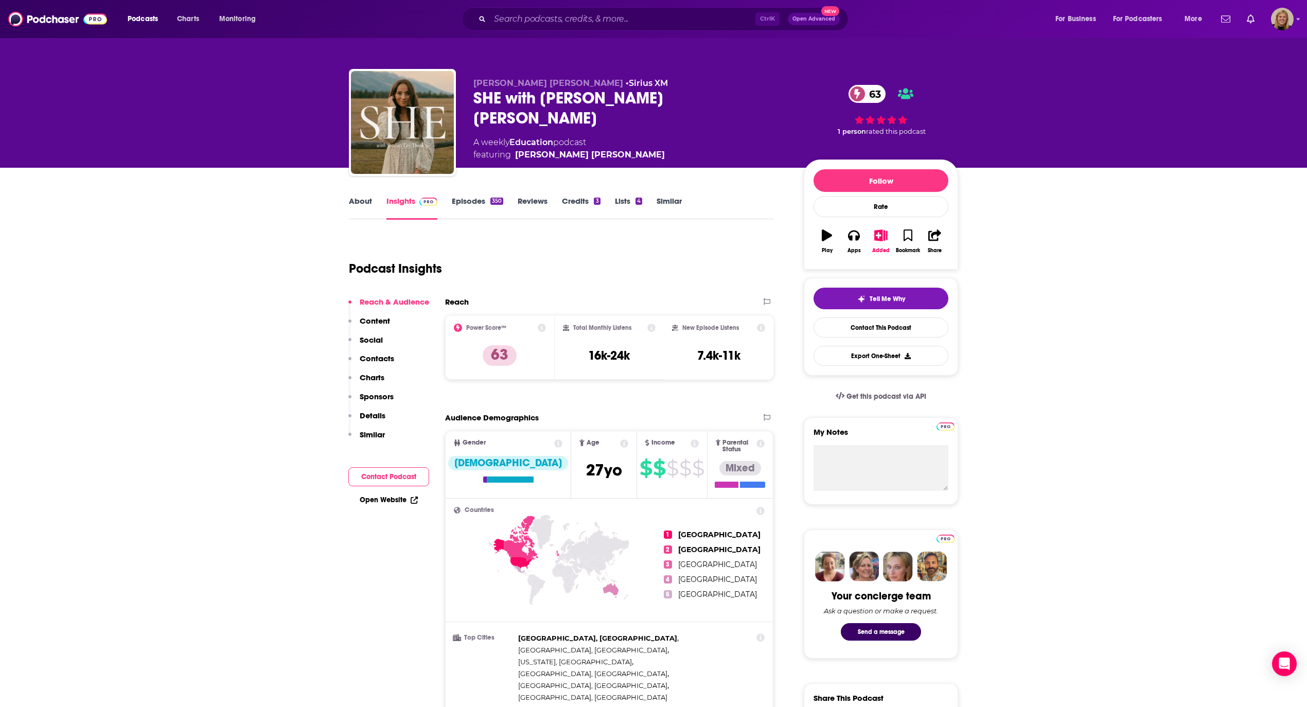
click at [363, 203] on link "About" at bounding box center [360, 208] width 23 height 24
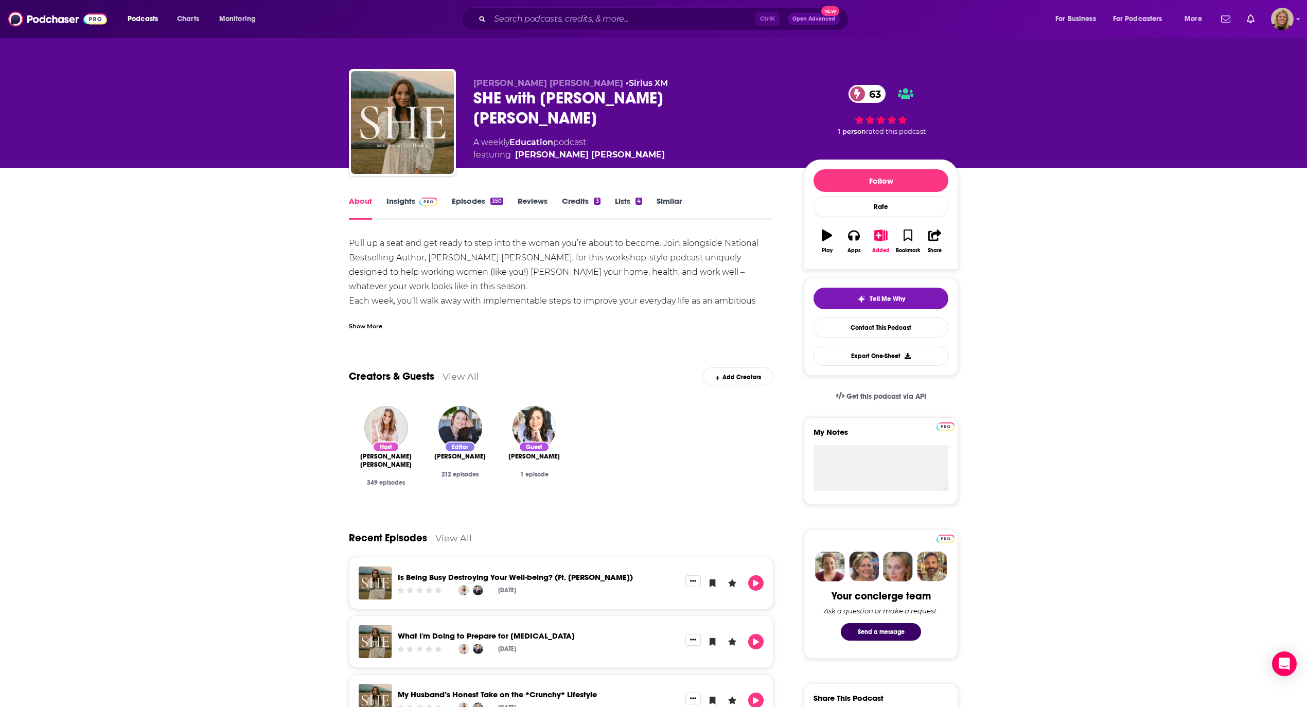
click at [366, 321] on div "Show More" at bounding box center [365, 325] width 33 height 10
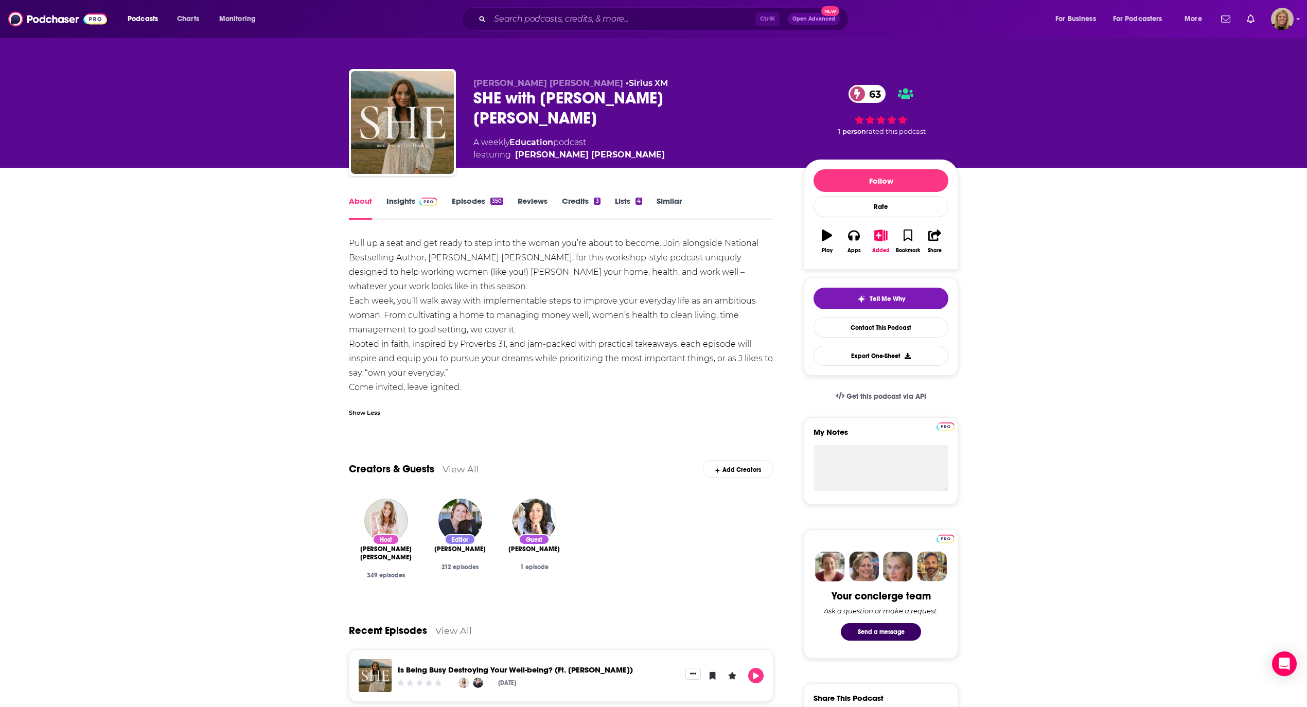
click at [414, 200] on link "Insights" at bounding box center [411, 208] width 51 height 24
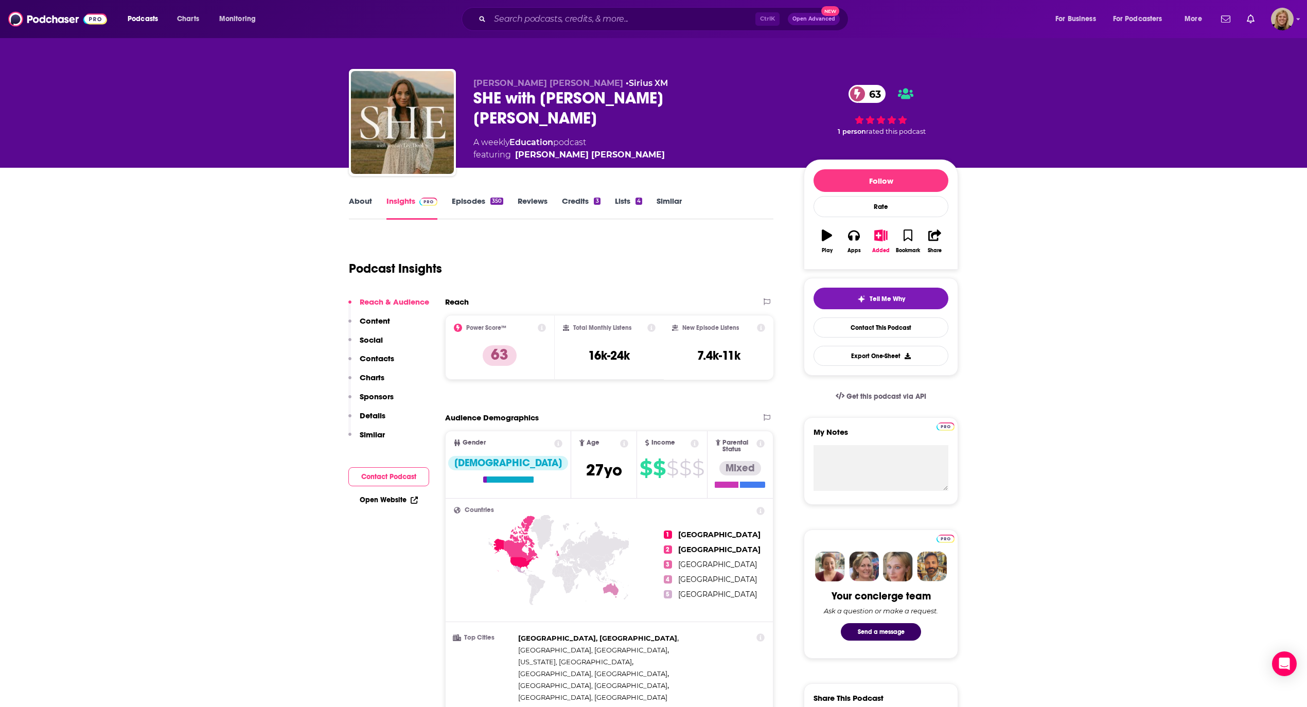
click at [421, 476] on button "Contact Podcast" at bounding box center [388, 476] width 81 height 19
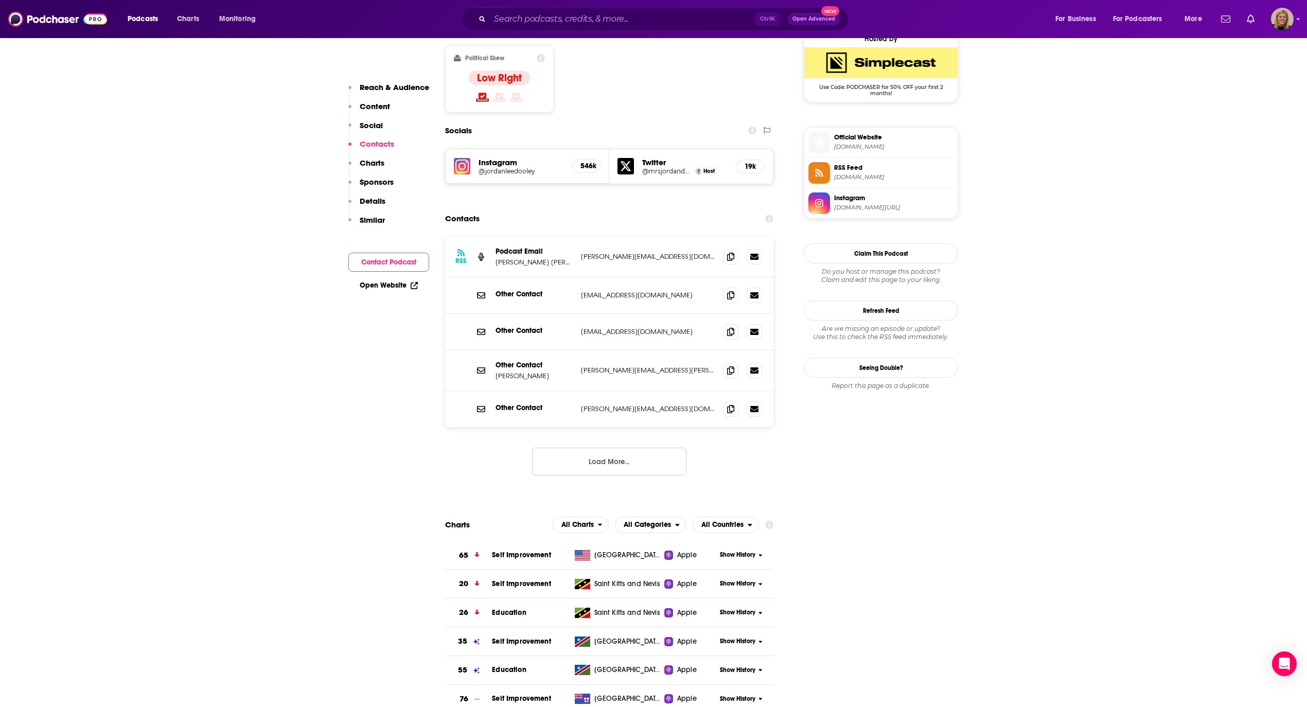
scroll to position [848, 0]
click at [725, 247] on span at bounding box center [730, 254] width 15 height 15
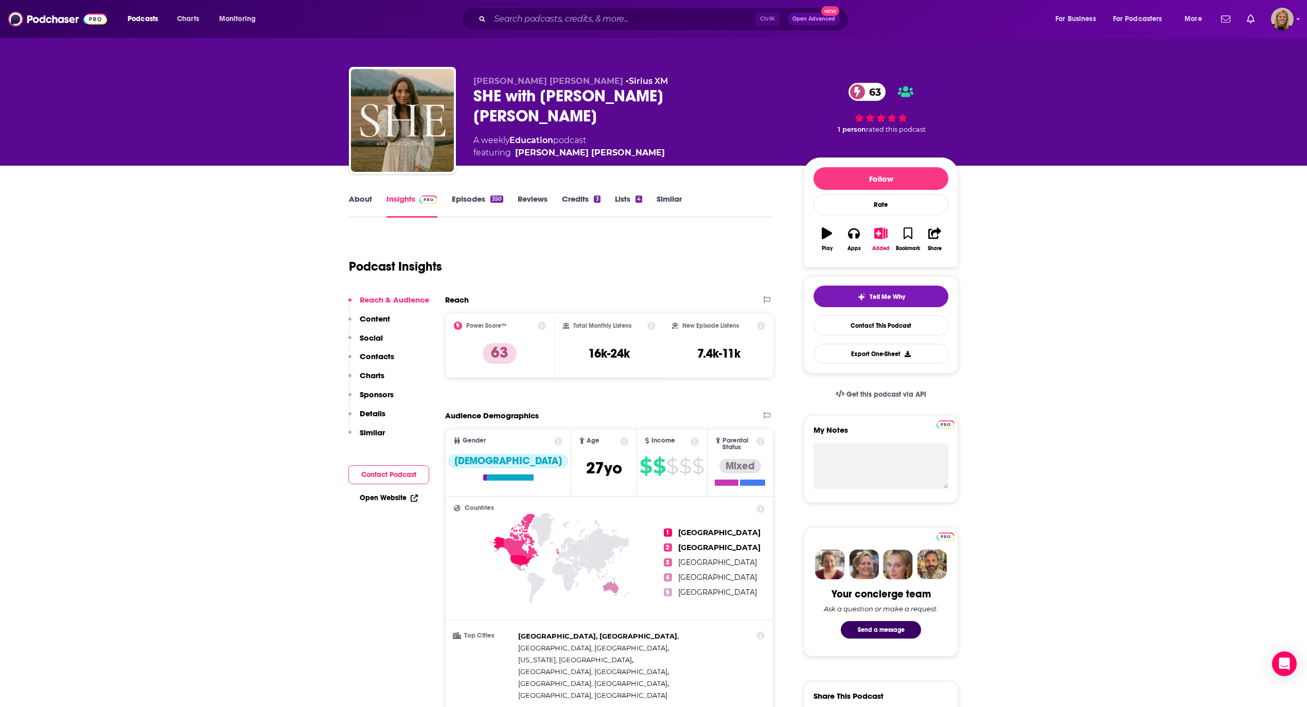
scroll to position [0, 0]
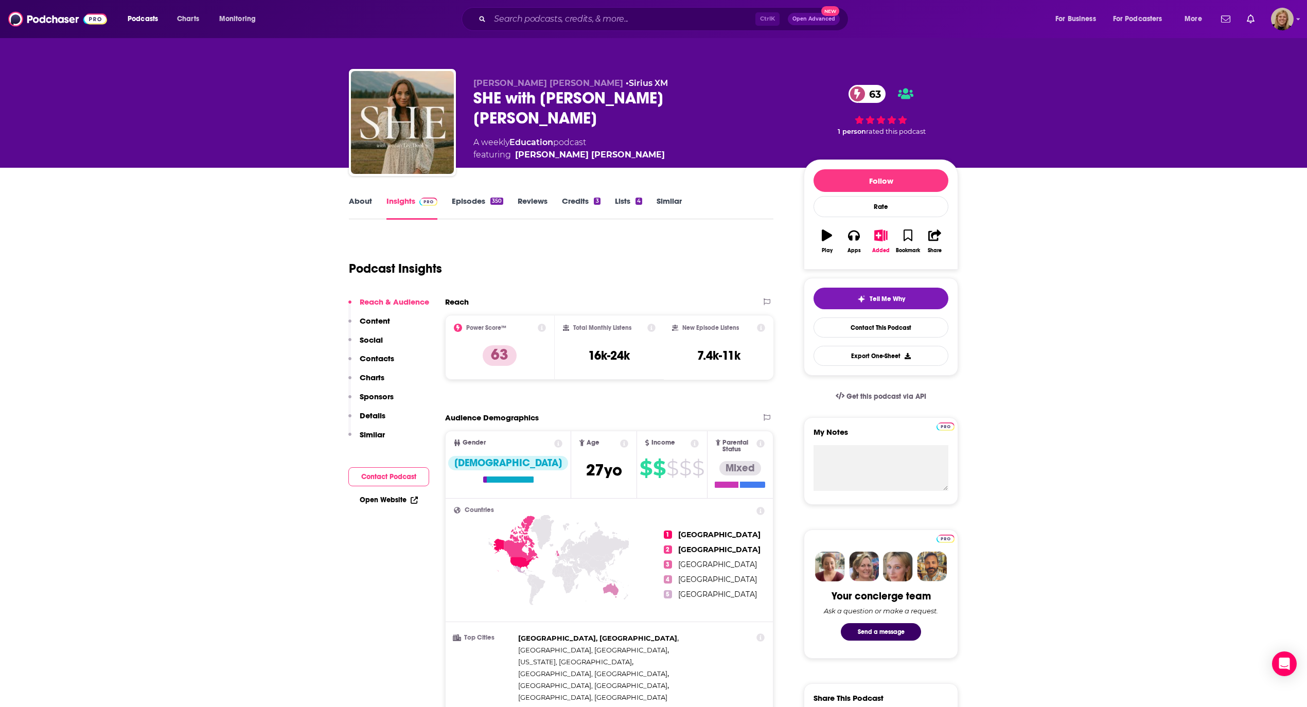
click at [370, 204] on link "About" at bounding box center [360, 208] width 23 height 24
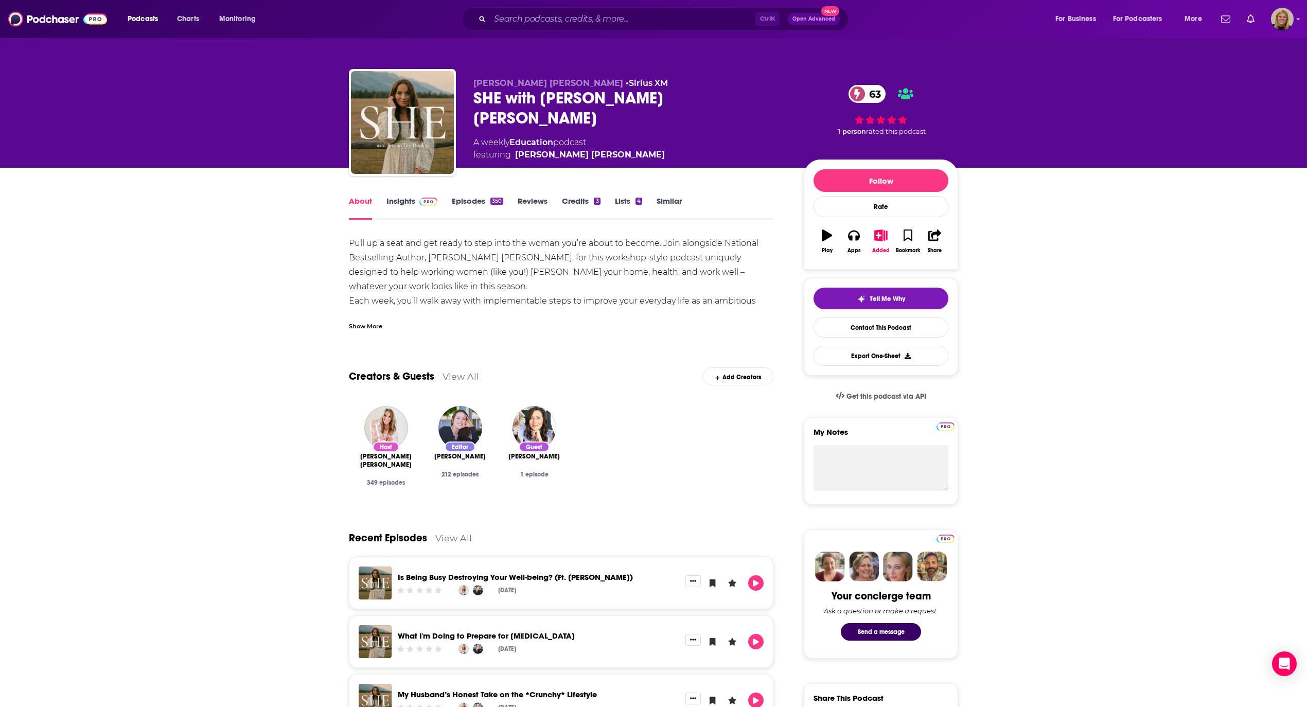
click at [357, 329] on div "Show More" at bounding box center [365, 325] width 33 height 10
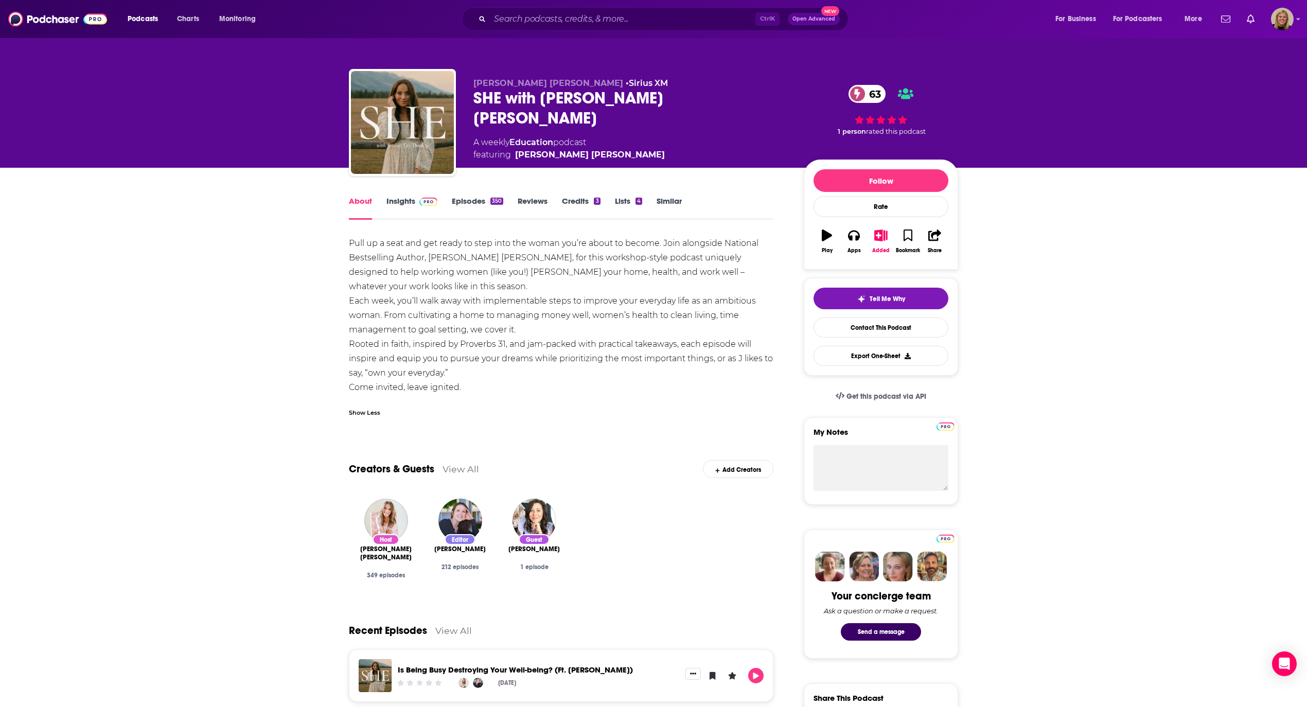
click at [516, 17] on input "Search podcasts, credits, & more..." at bounding box center [622, 19] width 265 height 16
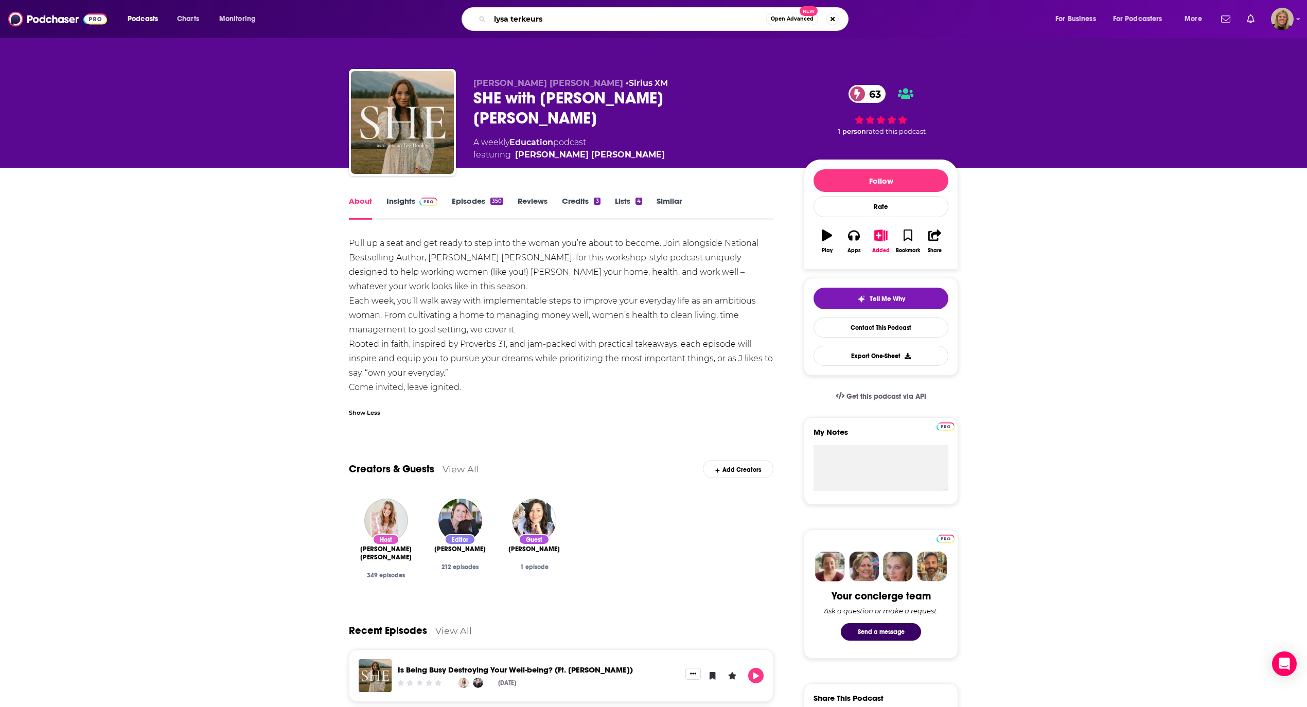
type input "[PERSON_NAME]"
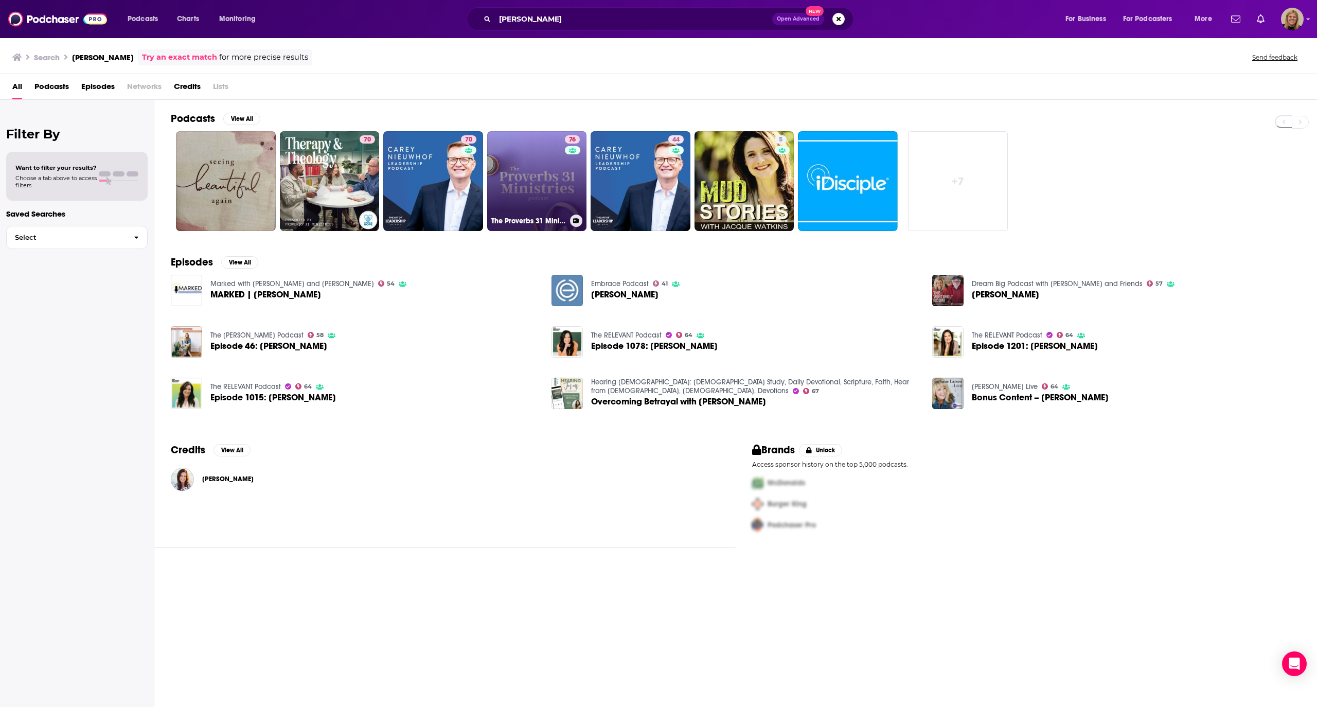
click at [529, 170] on link "76 The Proverbs 31 Ministries Podcast" at bounding box center [537, 181] width 100 height 100
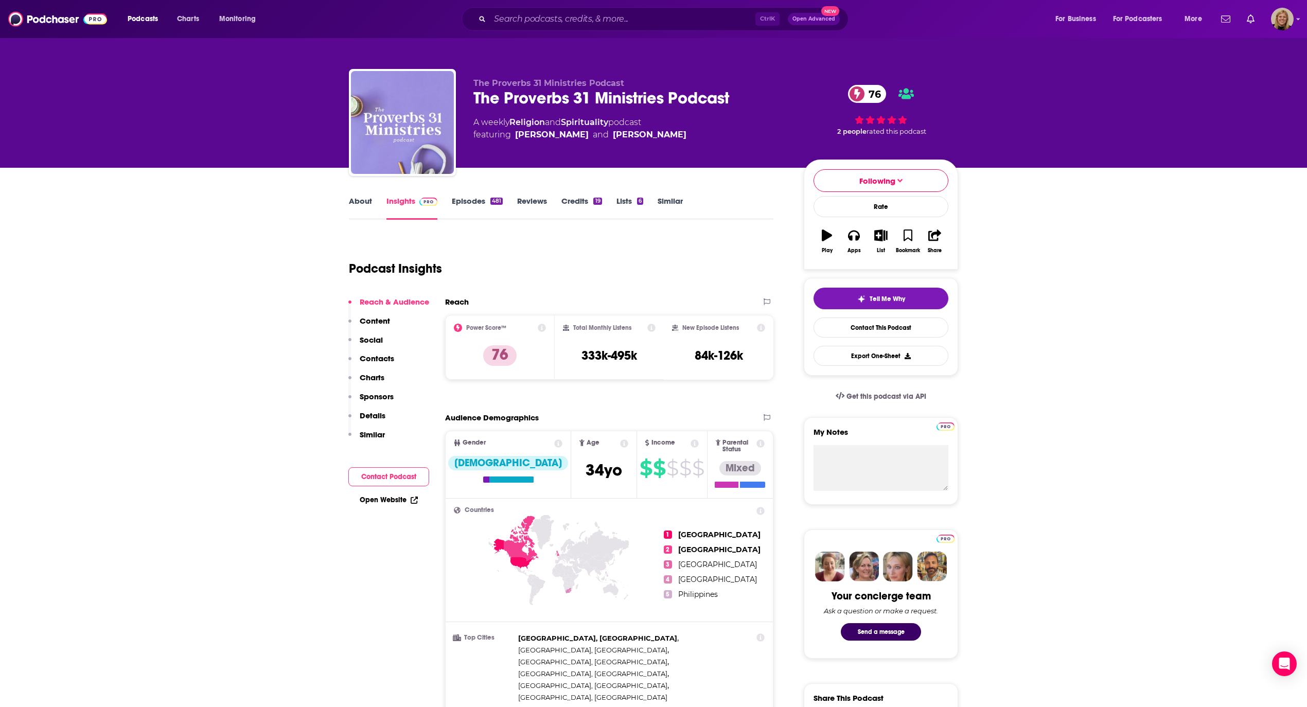
click at [368, 478] on button "Contact Podcast" at bounding box center [388, 476] width 81 height 19
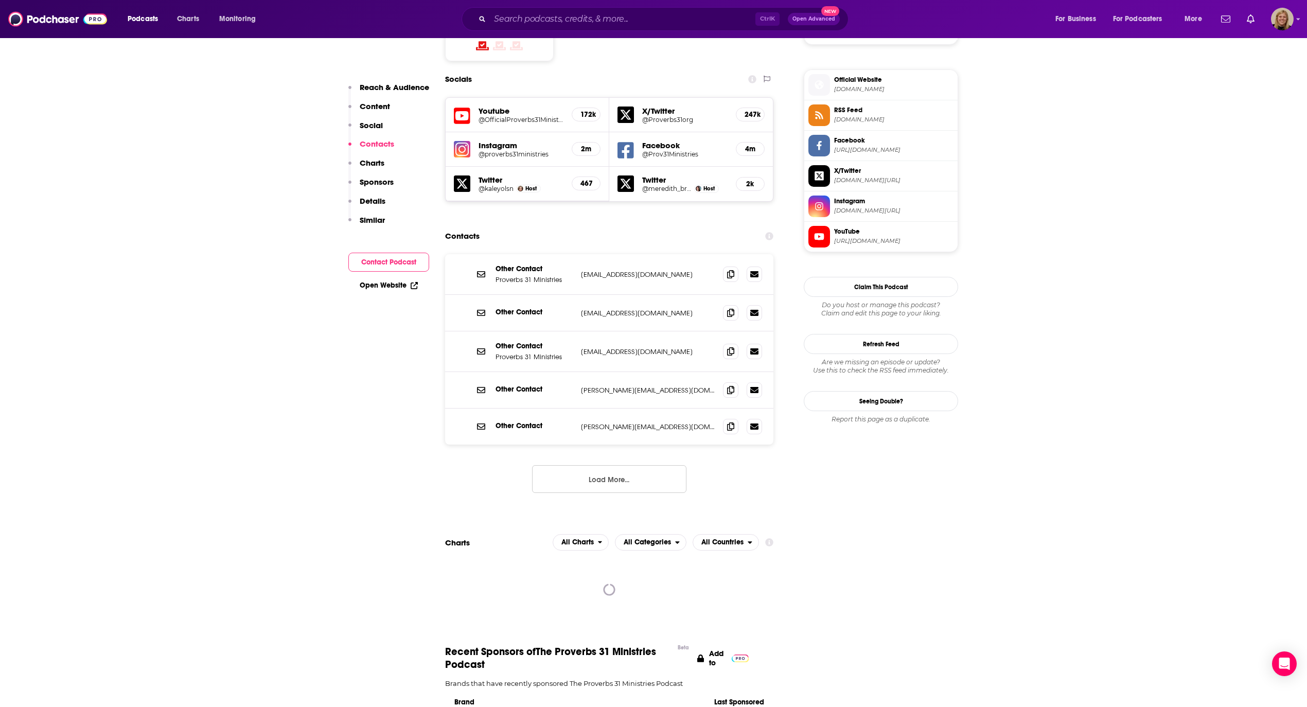
scroll to position [905, 0]
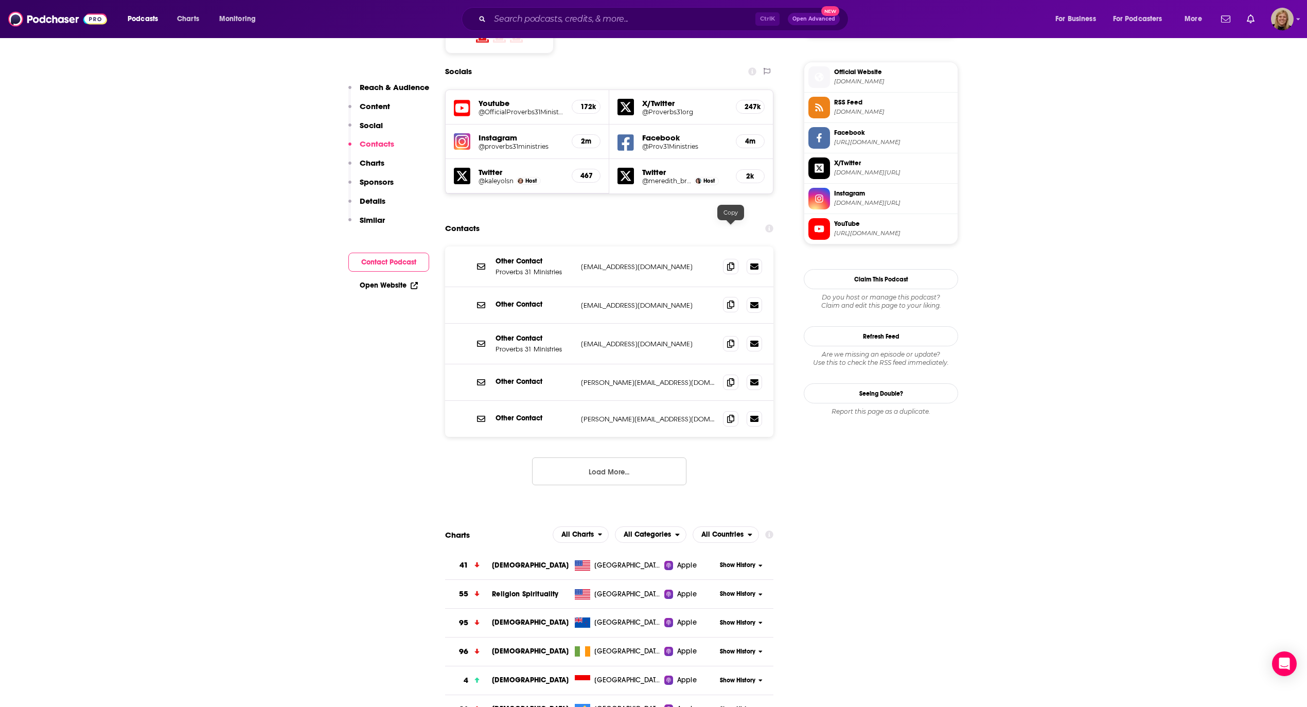
click at [729, 300] on icon at bounding box center [730, 304] width 7 height 8
